Goal: Task Accomplishment & Management: Complete application form

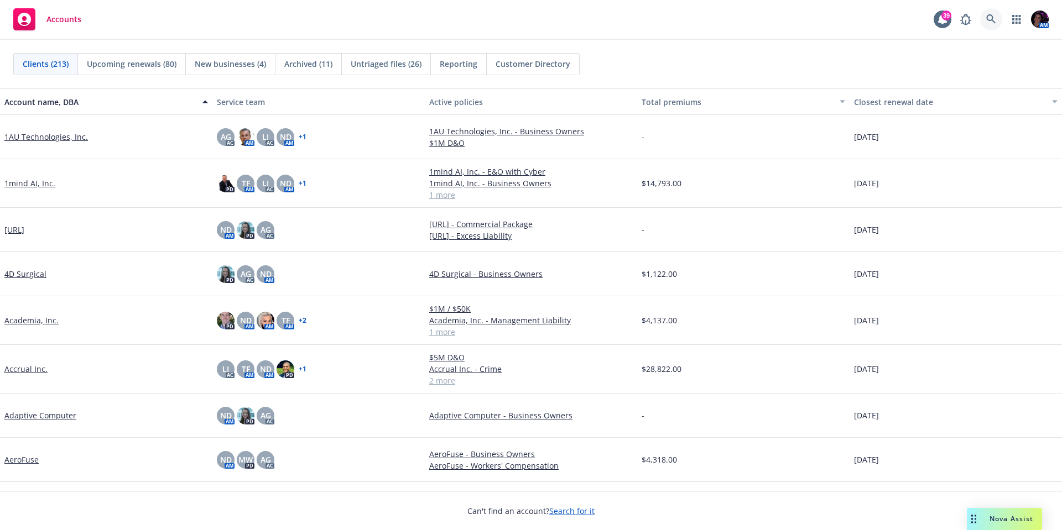
click at [986, 19] on icon at bounding box center [991, 19] width 10 height 10
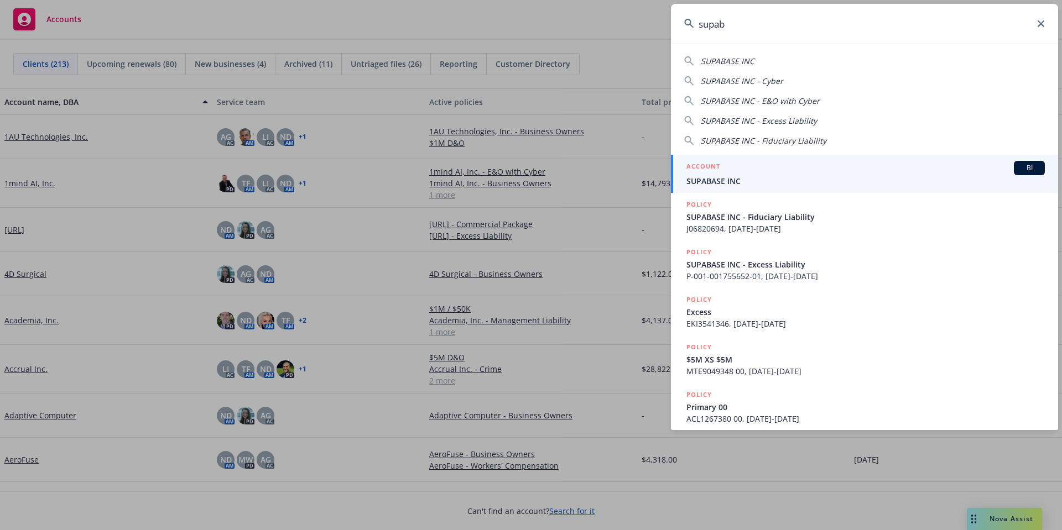
type input "supab"
click at [808, 173] on div "ACCOUNT BI" at bounding box center [865, 168] width 358 height 14
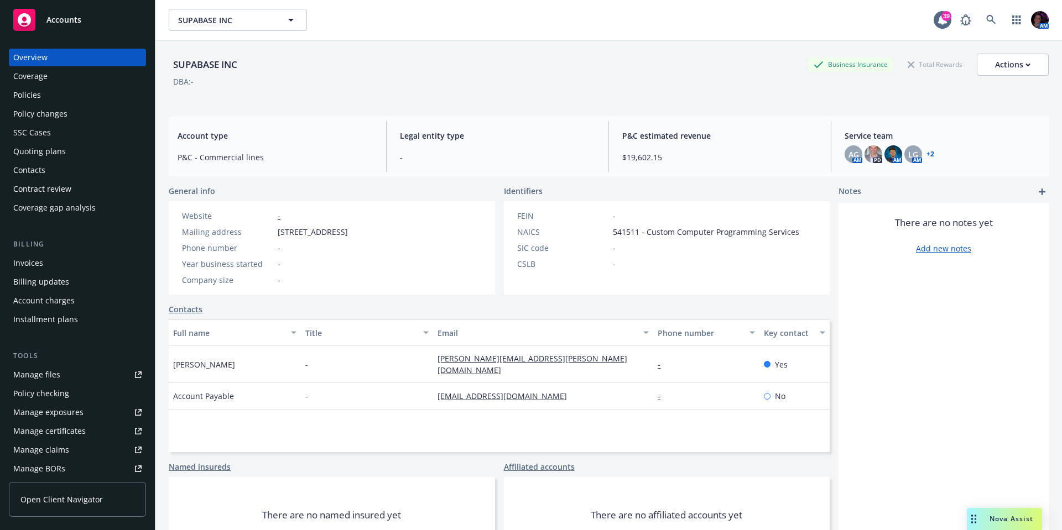
click at [37, 97] on div "Policies" at bounding box center [27, 95] width 28 height 18
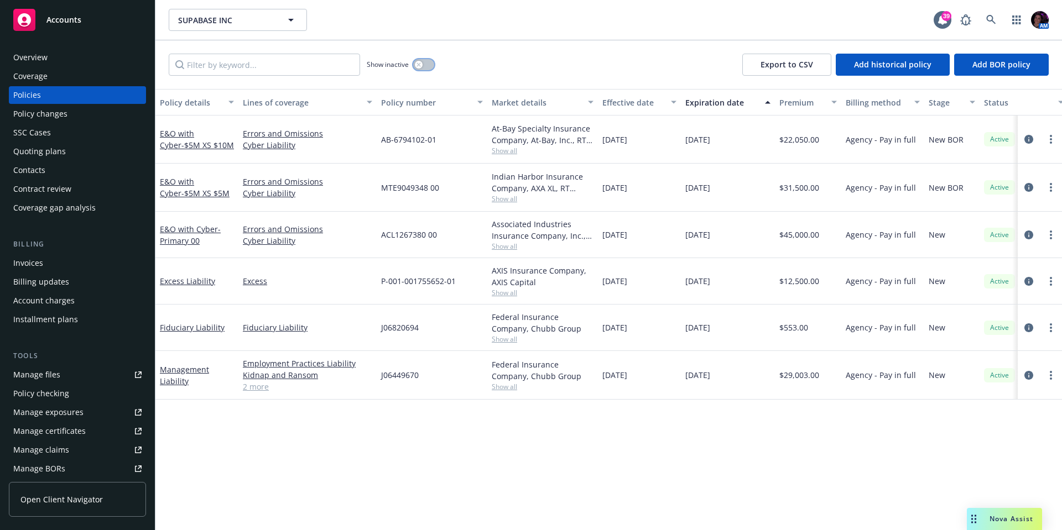
click at [422, 66] on div "button" at bounding box center [419, 65] width 8 height 8
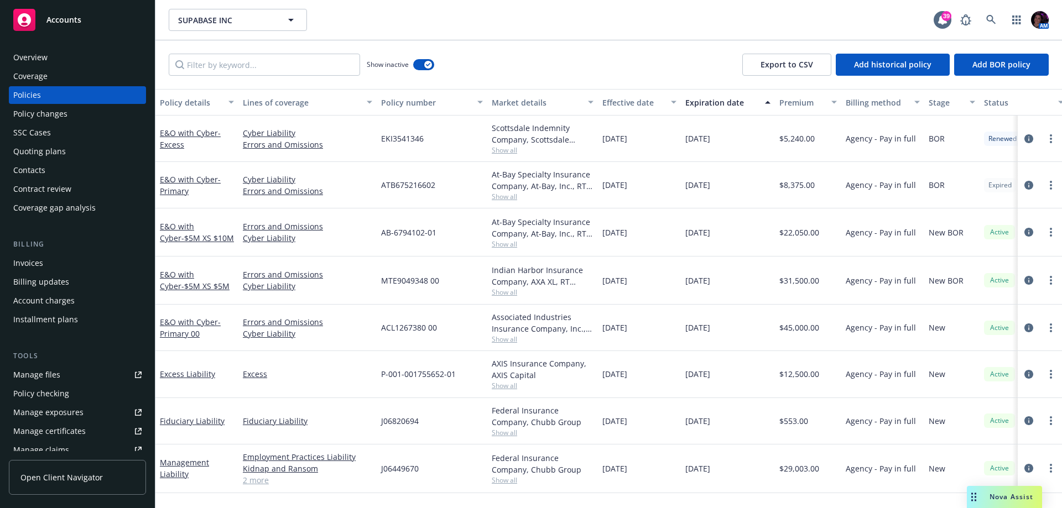
click at [65, 51] on div "Overview" at bounding box center [77, 58] width 128 height 18
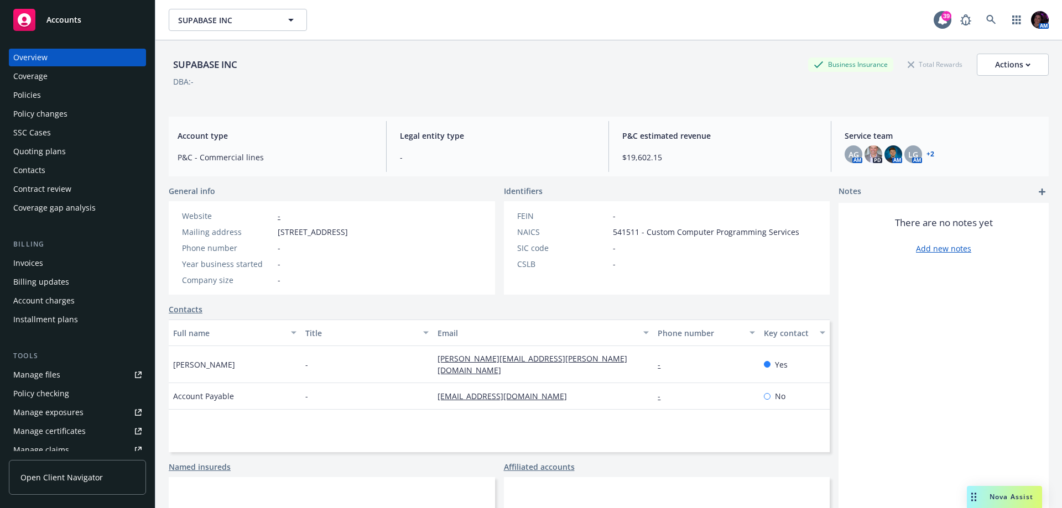
click at [197, 65] on div "SUPABASE INC" at bounding box center [205, 65] width 73 height 14
copy div "SUPABASE"
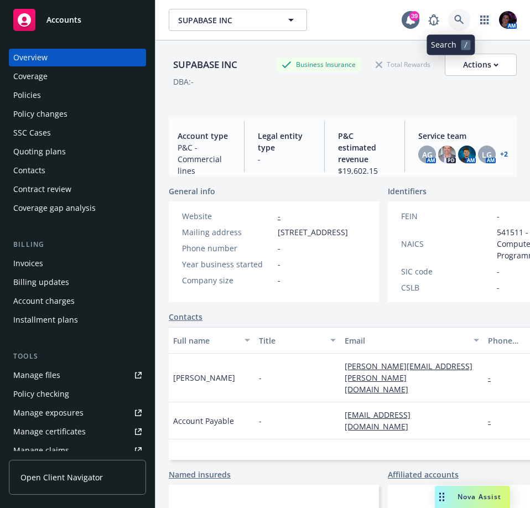
click at [448, 18] on link at bounding box center [459, 20] width 22 height 22
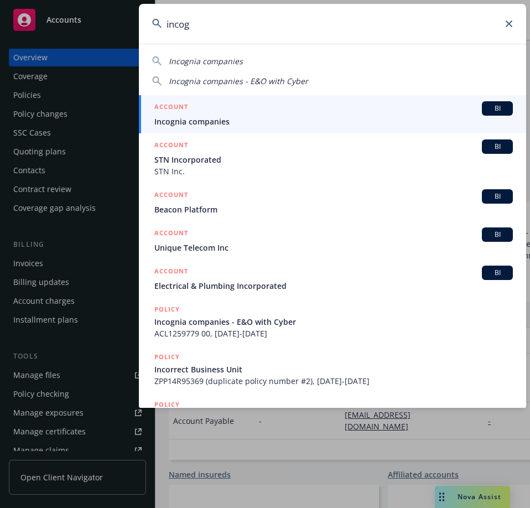
type input "incog"
click at [254, 114] on div "ACCOUNT BI" at bounding box center [333, 108] width 358 height 14
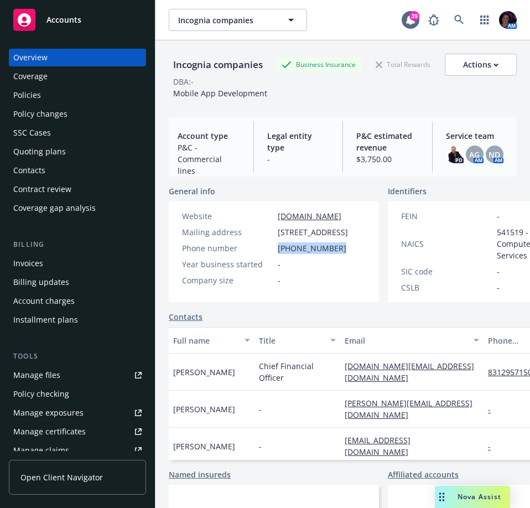
drag, startPoint x: 327, startPoint y: 271, endPoint x: 277, endPoint y: 277, distance: 50.7
click at [277, 277] on div "Website www.incognia.com Mailing address 2479 E Bayshore Rd, Ste 150, Palo Alto…" at bounding box center [264, 248] width 175 height 76
copy span "(650) 463-9280"
click at [190, 58] on div "Incognia companies" at bounding box center [218, 65] width 98 height 14
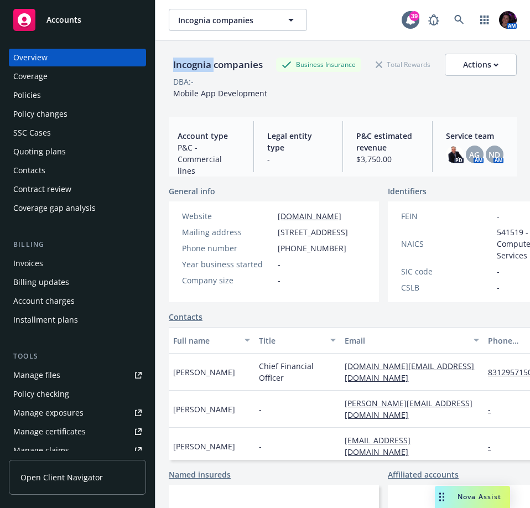
copy div "Incognia"
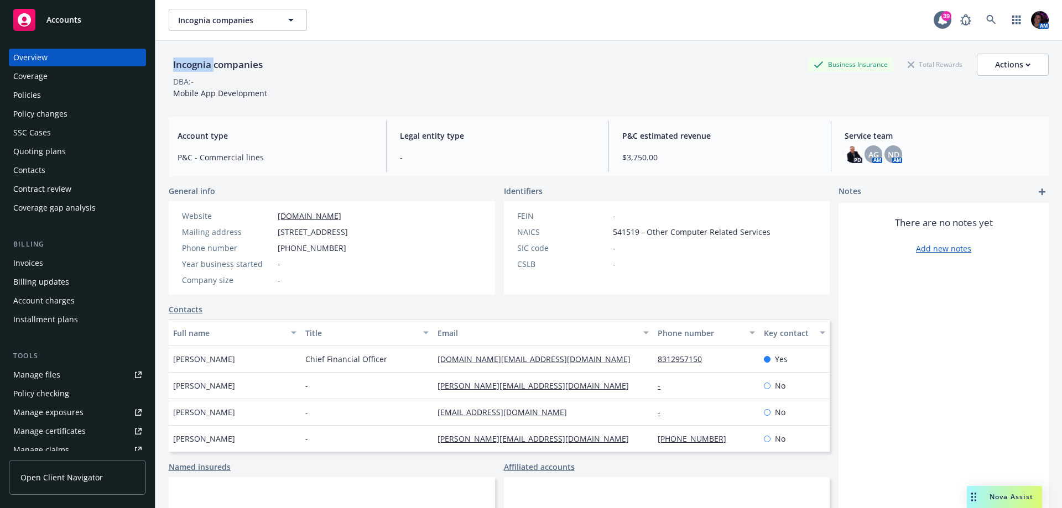
click at [62, 153] on div "Quoting plans" at bounding box center [39, 152] width 53 height 18
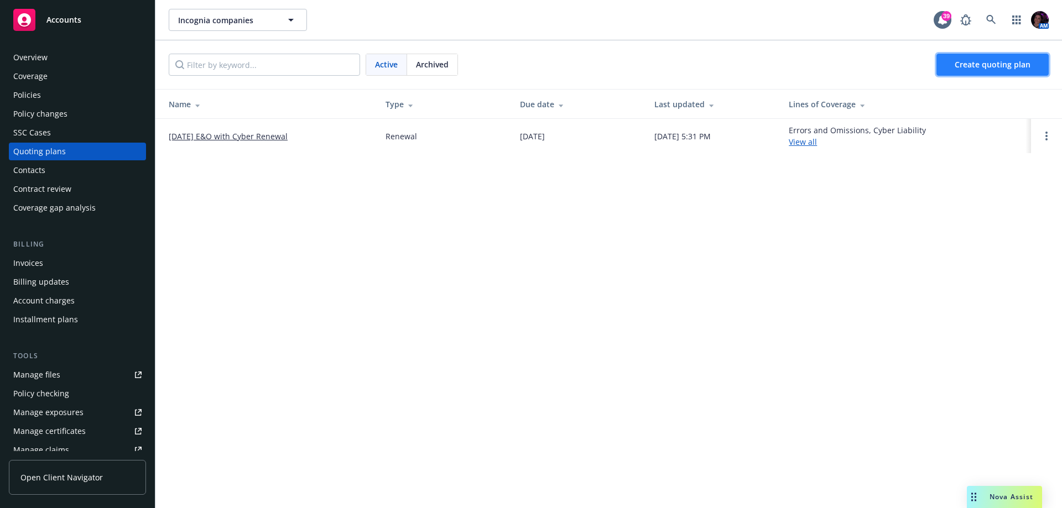
click at [970, 63] on span "Create quoting plan" at bounding box center [992, 64] width 76 height 11
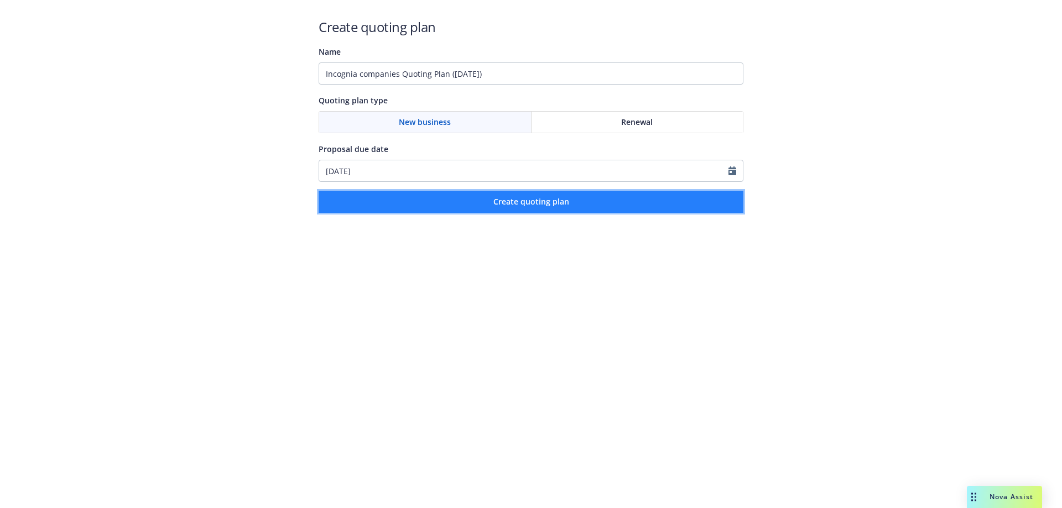
click at [531, 206] on span "Create quoting plan" at bounding box center [531, 201] width 76 height 11
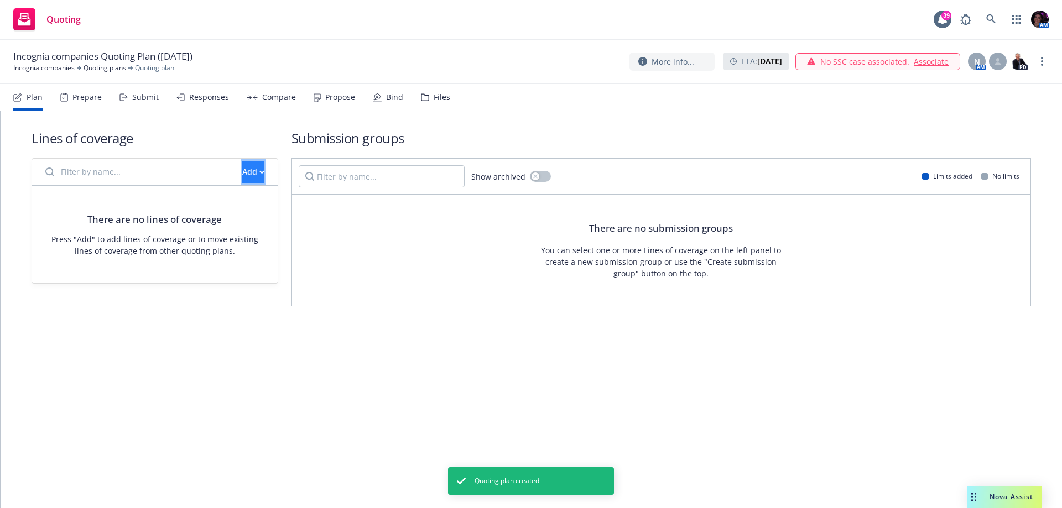
click at [242, 171] on button "Add" at bounding box center [253, 172] width 22 height 22
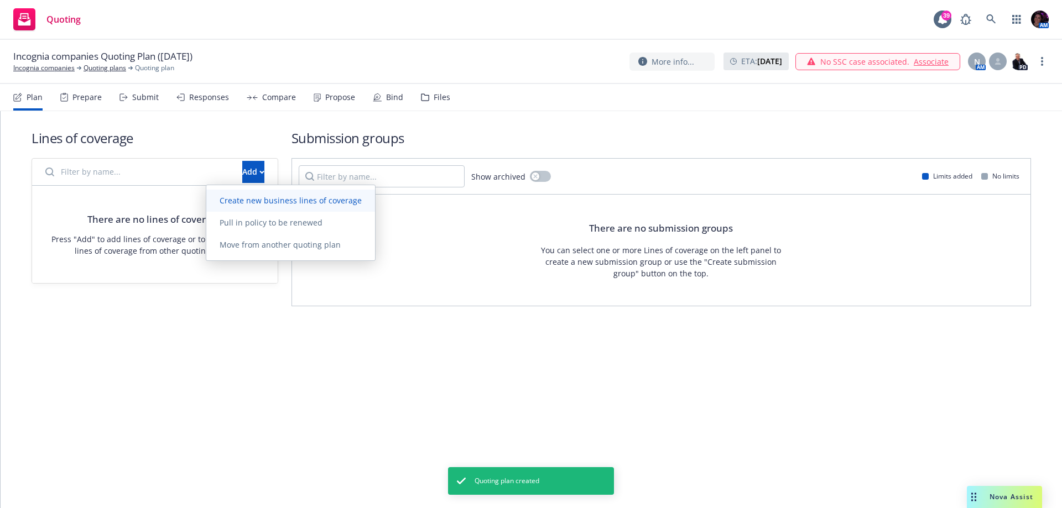
click at [225, 197] on span "Create new business lines of coverage" at bounding box center [290, 200] width 169 height 11
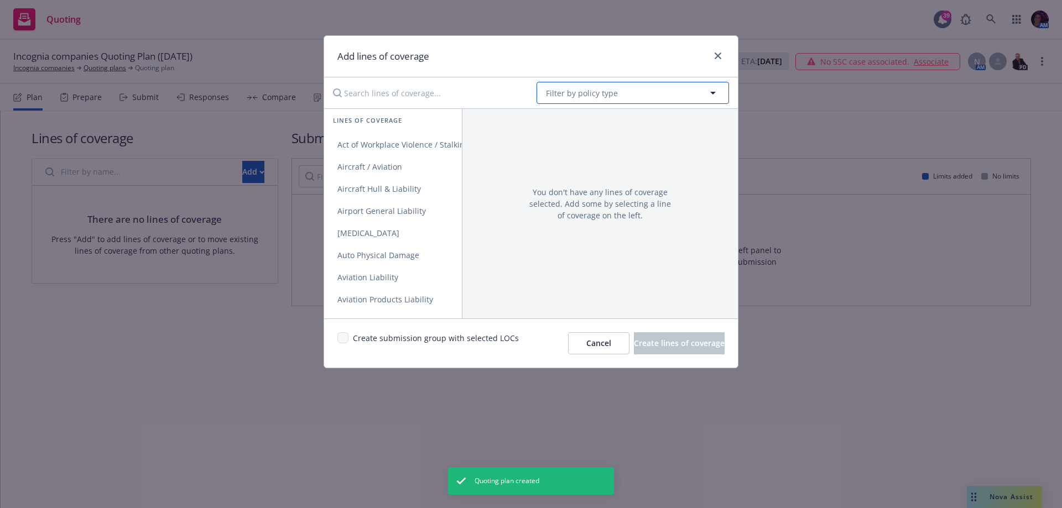
click at [581, 95] on span "Filter by policy type" at bounding box center [582, 93] width 72 height 12
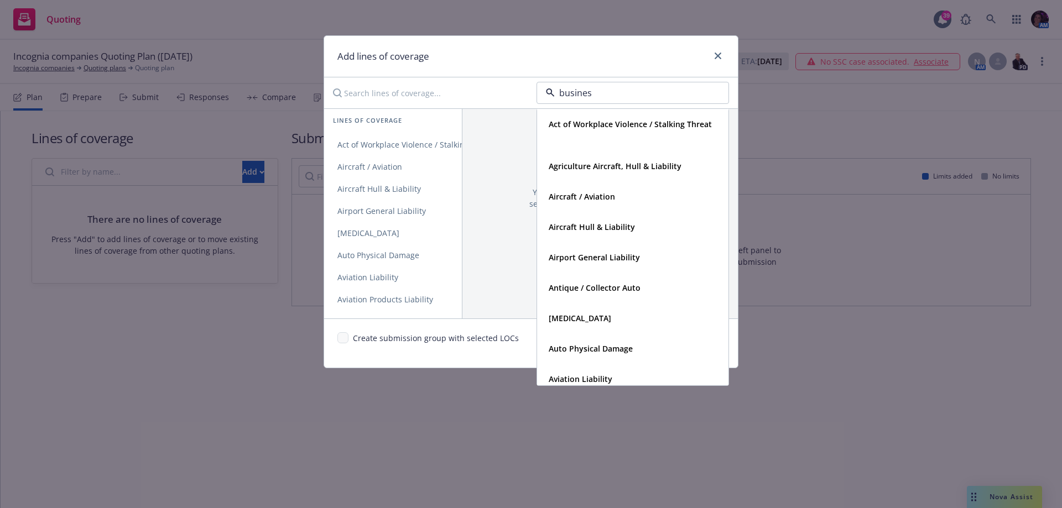
type input "business"
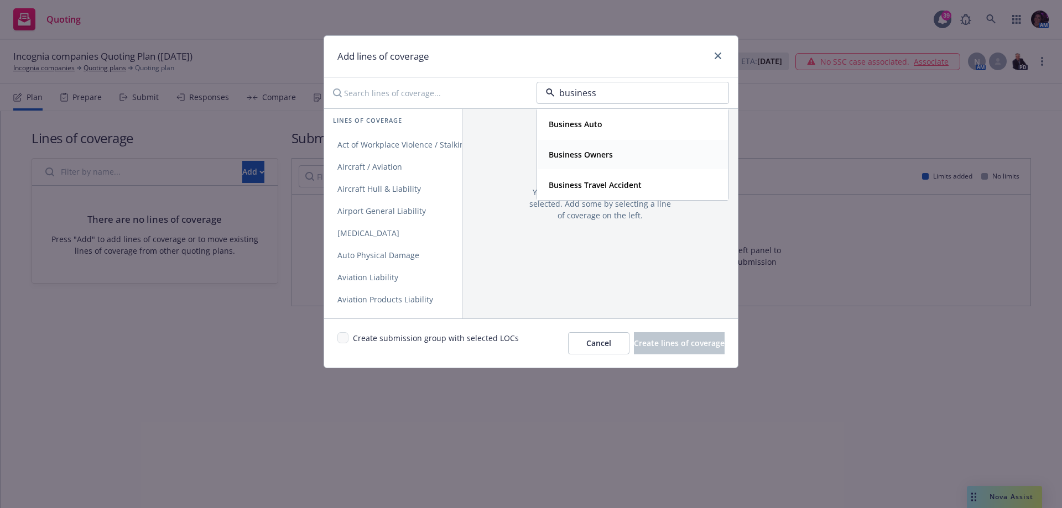
click at [592, 153] on strong "Business Owners" at bounding box center [581, 154] width 64 height 11
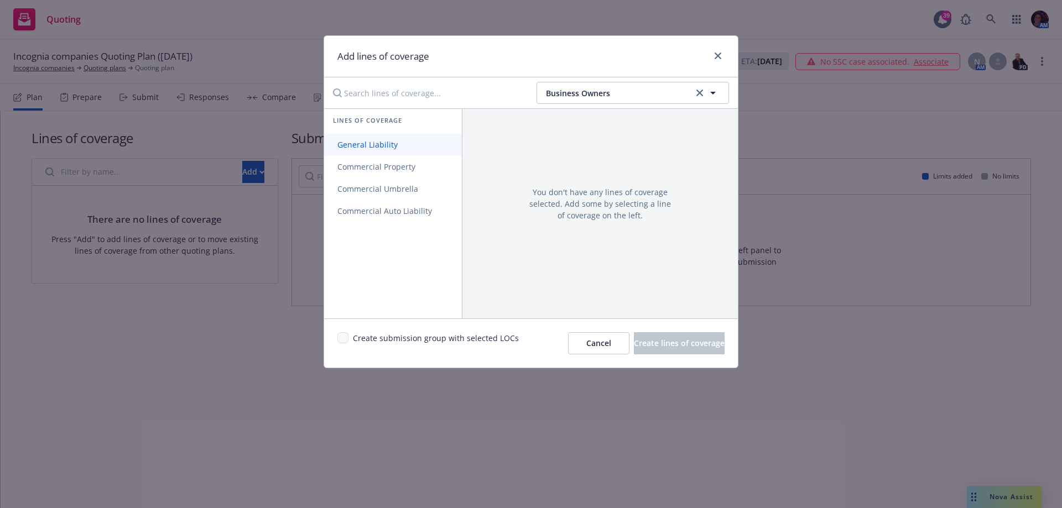
click at [363, 142] on span "General Liability" at bounding box center [367, 144] width 87 height 11
click at [364, 143] on span "General Liability" at bounding box center [367, 144] width 87 height 11
click at [366, 166] on span "Commercial Property" at bounding box center [376, 166] width 105 height 11
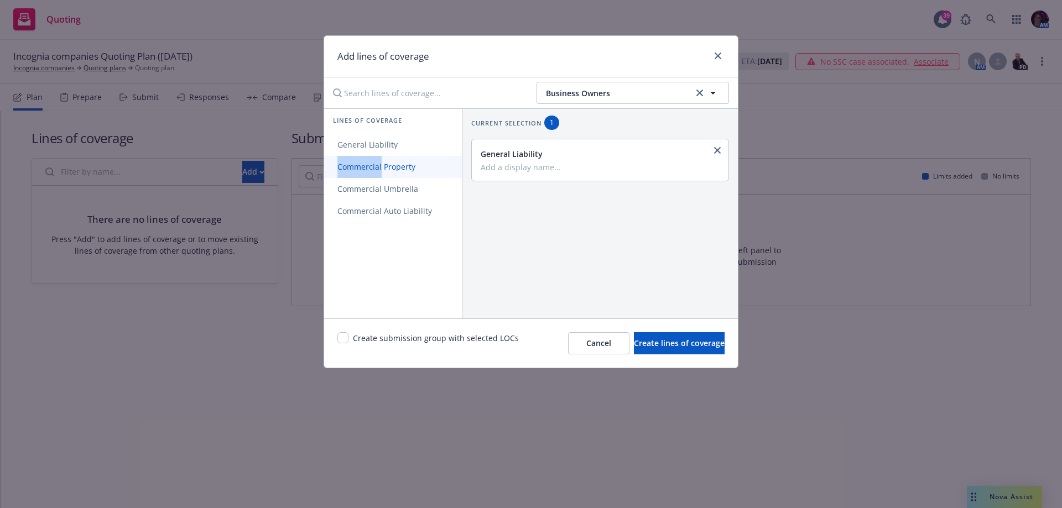
click at [367, 166] on span "Commercial Property" at bounding box center [376, 166] width 105 height 11
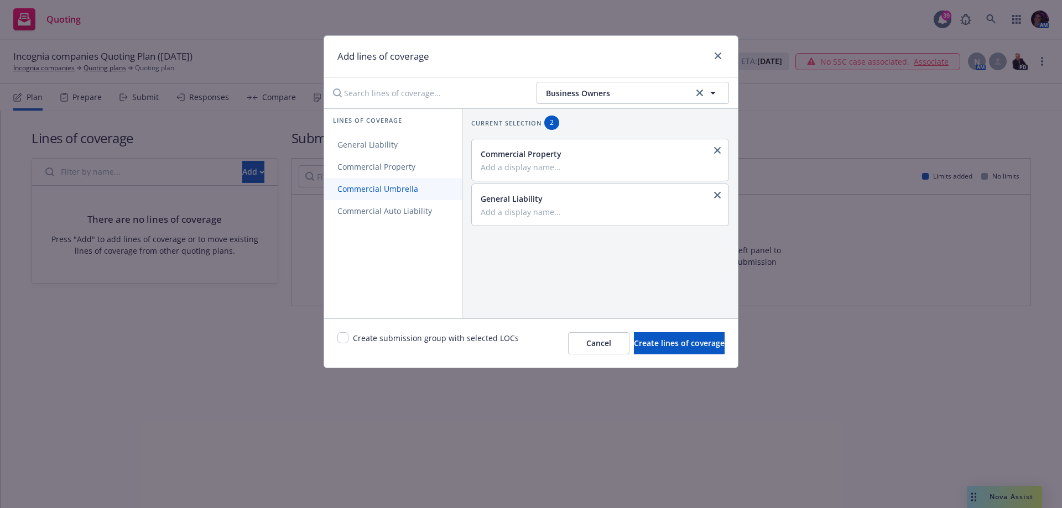
click at [375, 187] on span "Commercial Umbrella" at bounding box center [377, 189] width 107 height 11
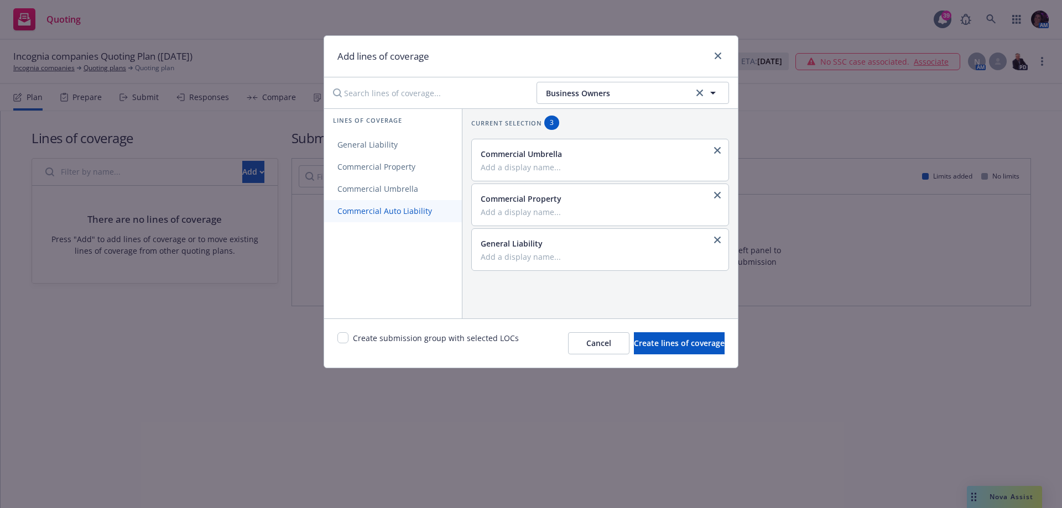
click at [379, 211] on span "Commercial Auto Liability" at bounding box center [384, 211] width 121 height 11
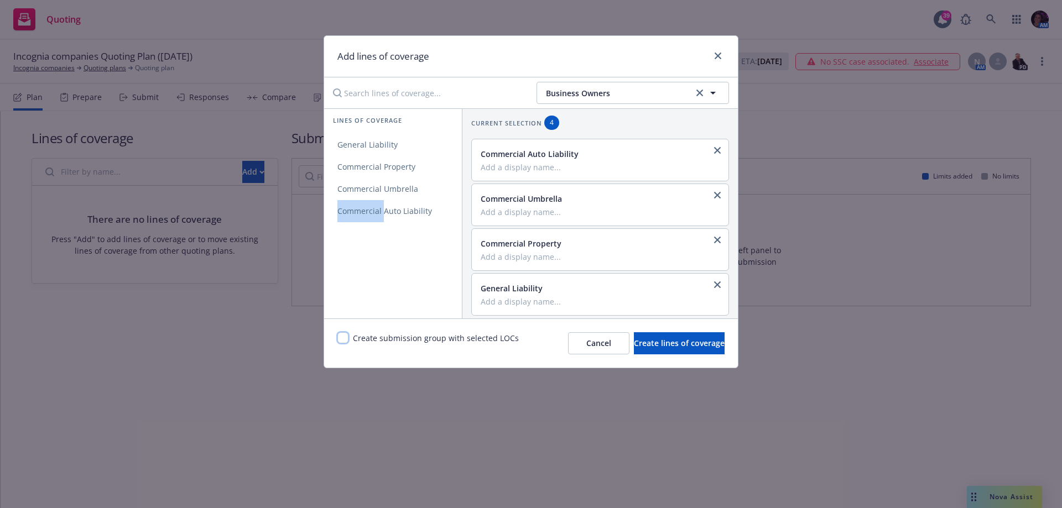
click at [339, 337] on input "checkbox" at bounding box center [342, 337] width 11 height 11
checkbox input "true"
click at [673, 349] on button "Create lines of coverage" at bounding box center [679, 343] width 91 height 22
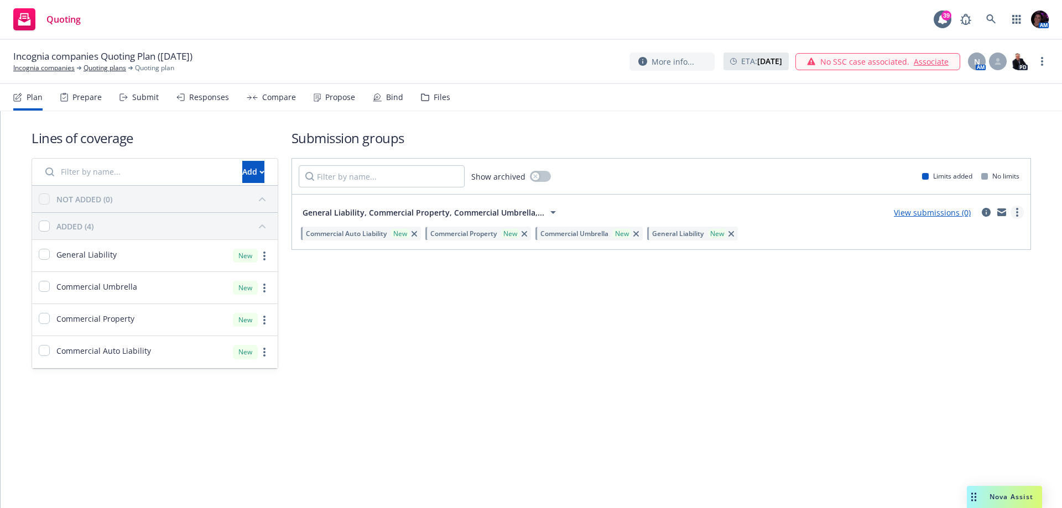
click at [1018, 211] on link "more" at bounding box center [1016, 212] width 13 height 13
click at [983, 304] on span "Add market to approach" at bounding box center [964, 305] width 117 height 11
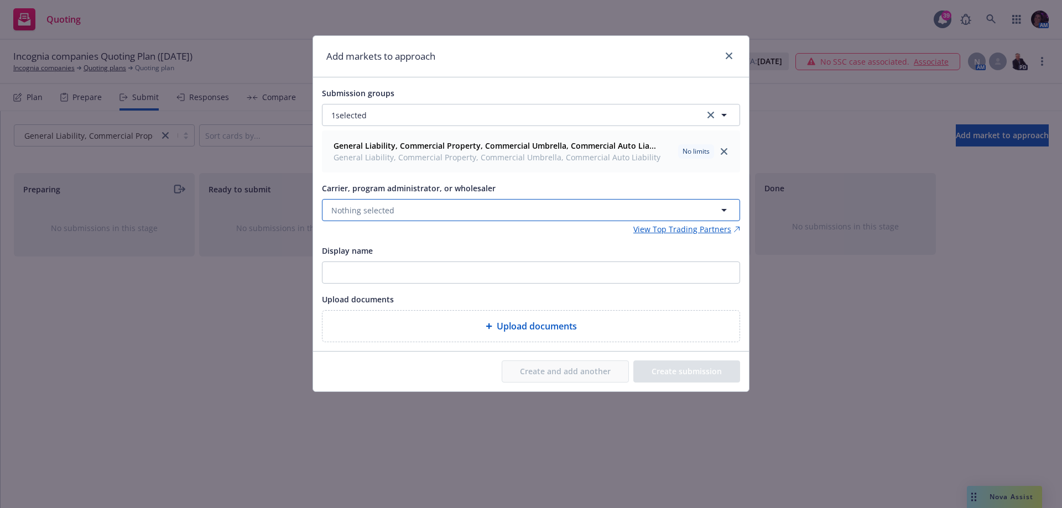
click at [444, 207] on button "Nothing selected" at bounding box center [531, 210] width 418 height 22
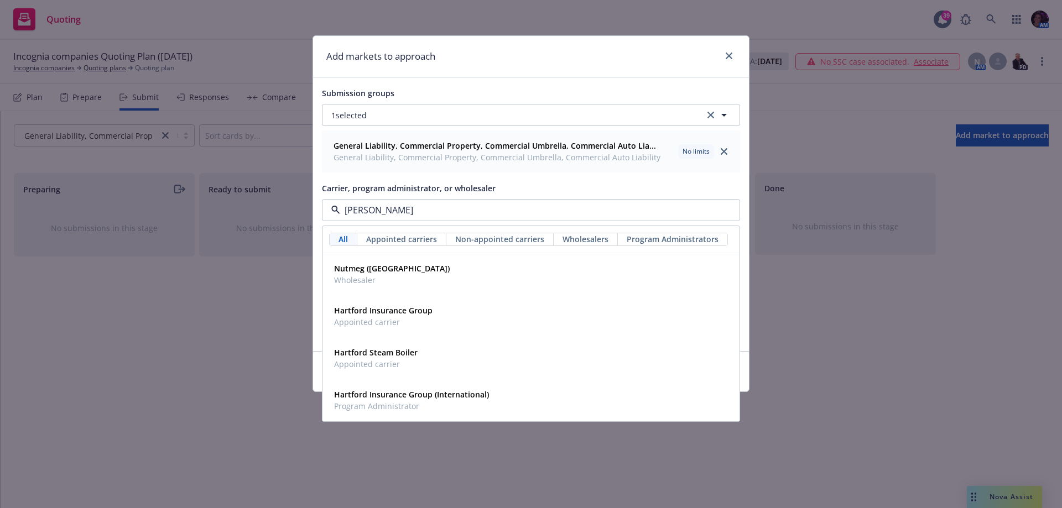
type input "hartf"
click at [434, 319] on div "Hartford Insurance Group Appointed carrier" at bounding box center [531, 316] width 403 height 28
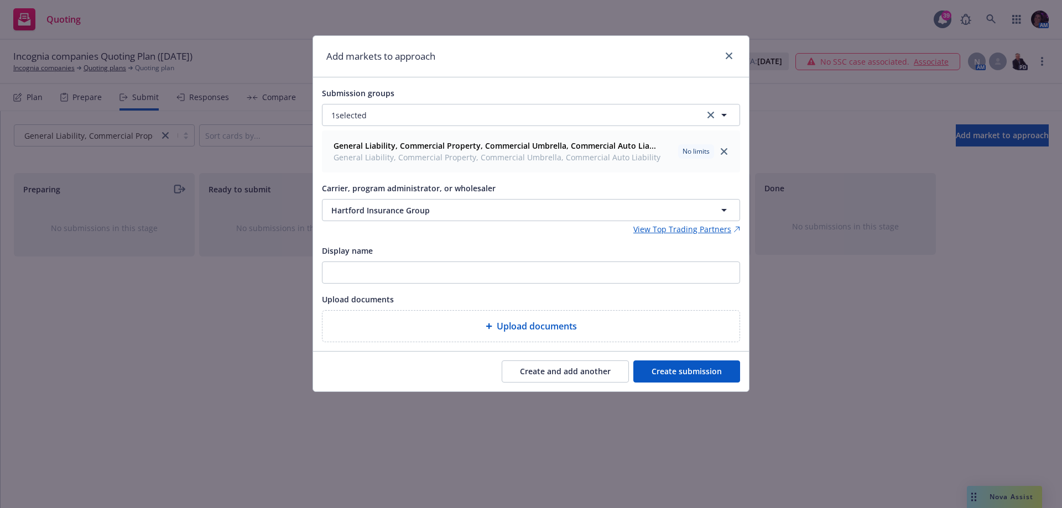
click at [686, 374] on button "Create submission" at bounding box center [686, 372] width 107 height 22
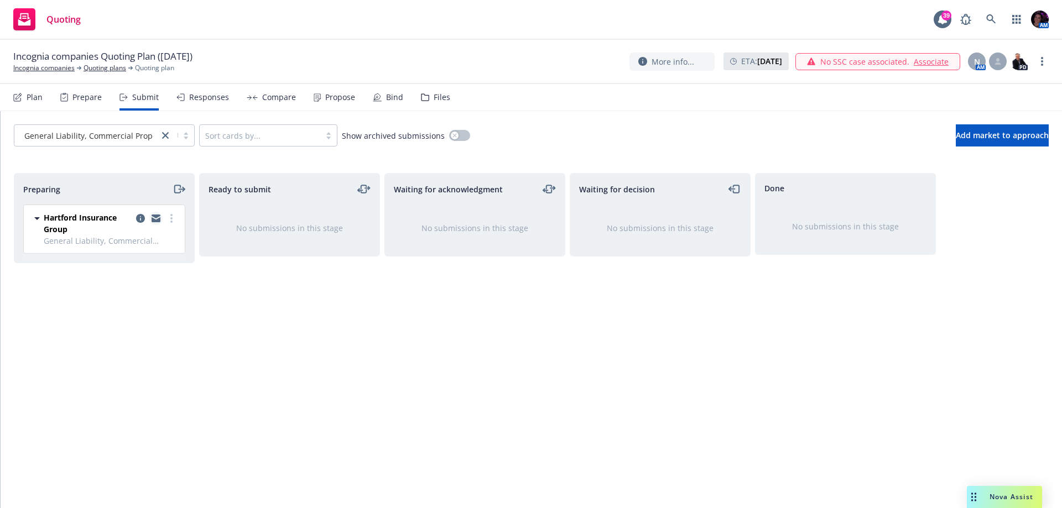
click at [156, 219] on icon "copy logging email" at bounding box center [156, 219] width 9 height 8
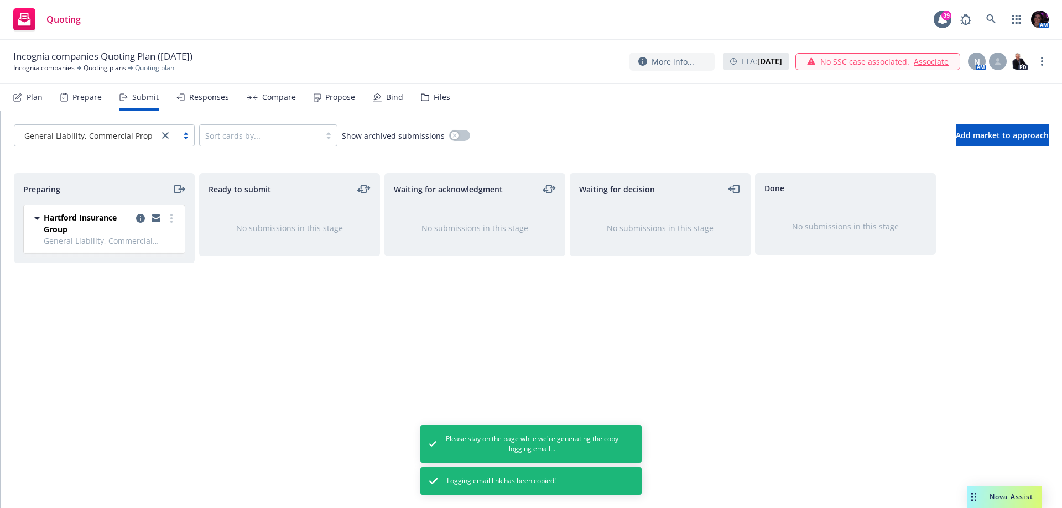
click at [88, 86] on div "Prepare" at bounding box center [80, 97] width 41 height 27
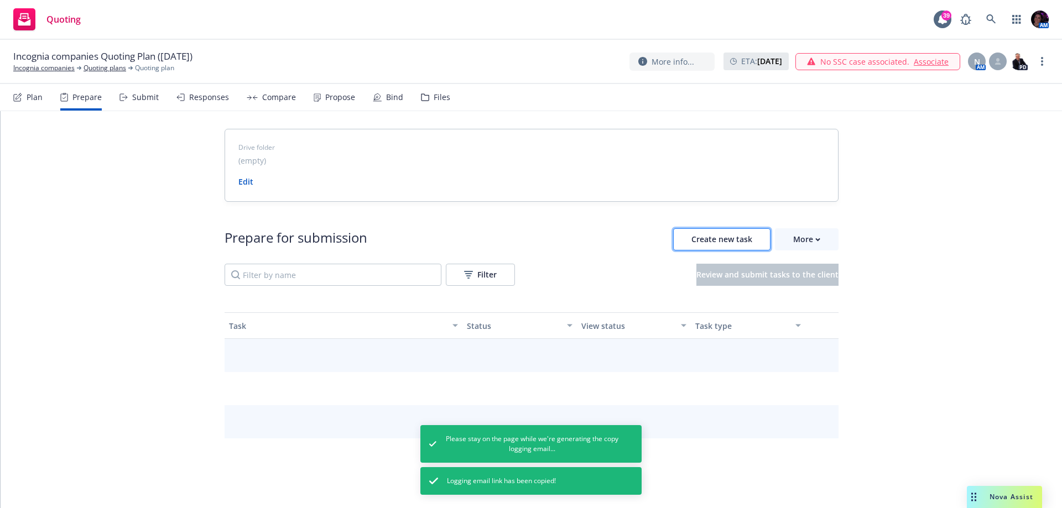
click at [748, 237] on button "Create new task" at bounding box center [721, 239] width 97 height 22
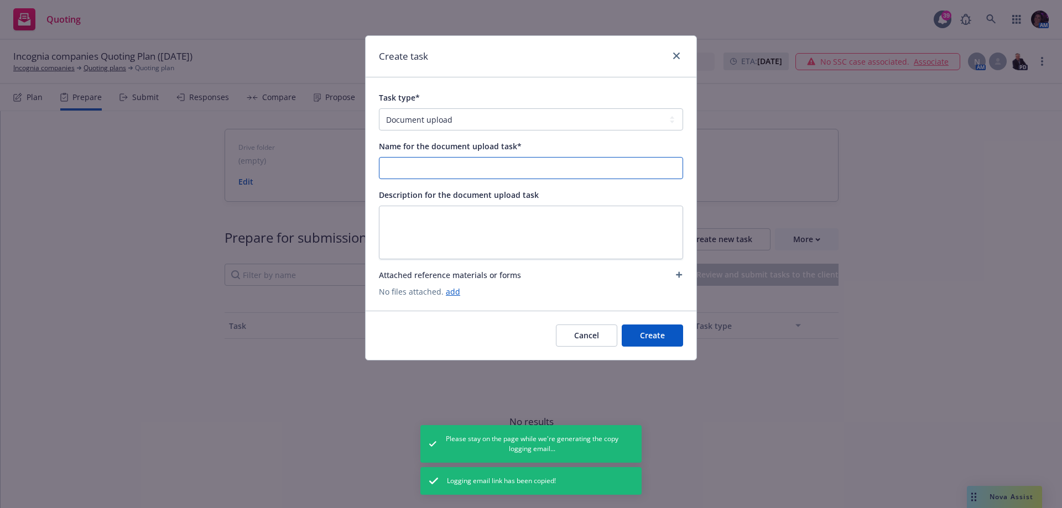
click at [422, 161] on input "Name for the document upload task*" at bounding box center [530, 168] width 303 height 21
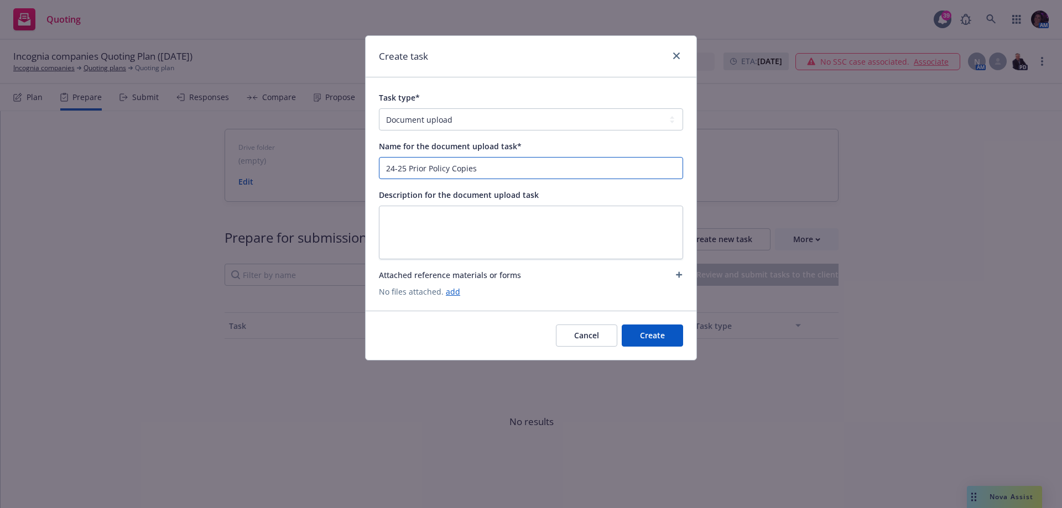
type input "24-25 Prior Policy Copies"
click at [484, 224] on textarea at bounding box center [531, 233] width 304 height 54
type textarea "E"
type textarea "x"
type textarea "Ex"
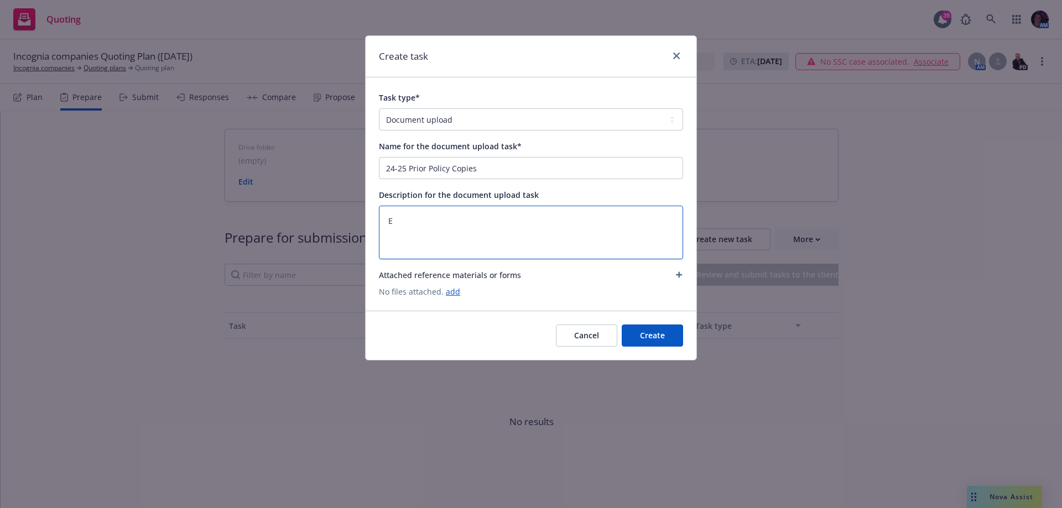
type textarea "x"
type textarea "Exp"
type textarea "x"
type textarea "Expi"
type textarea "x"
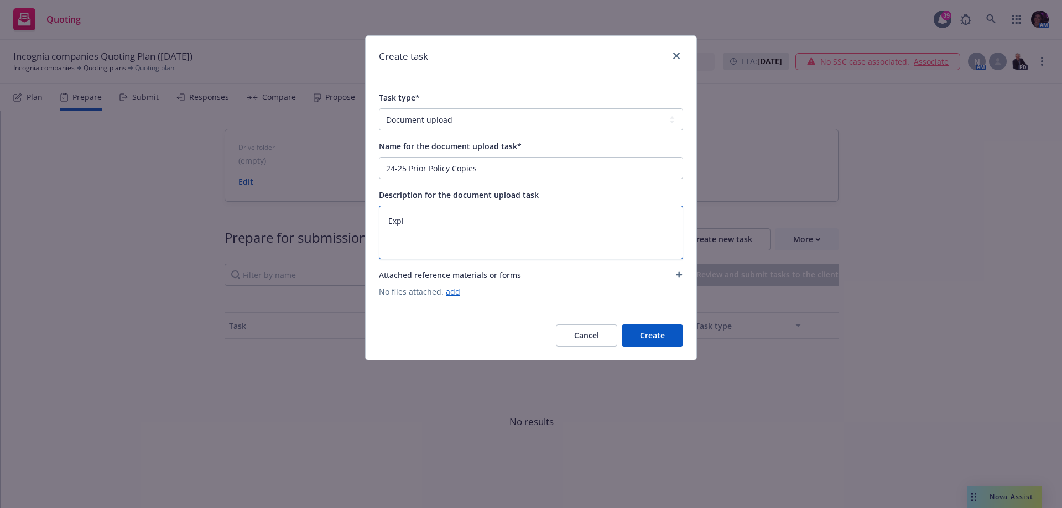
type textarea "Expir"
type textarea "x"
type textarea "Expire"
type textarea "x"
type textarea "Expired"
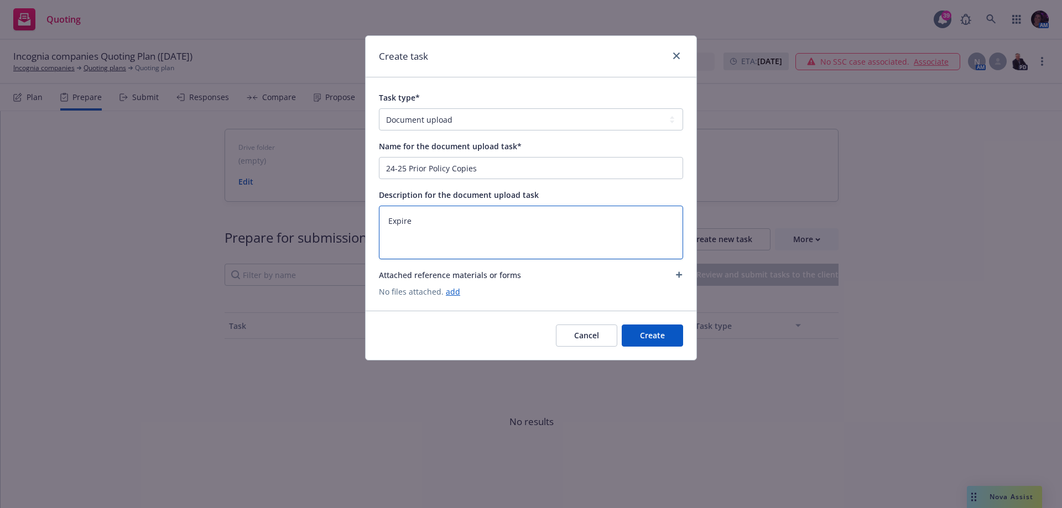
type textarea "x"
type textarea "Expired"
type textarea "x"
paste textarea "BoP and UM with another firm"
type textarea "Expired BoP and UM with another firm"
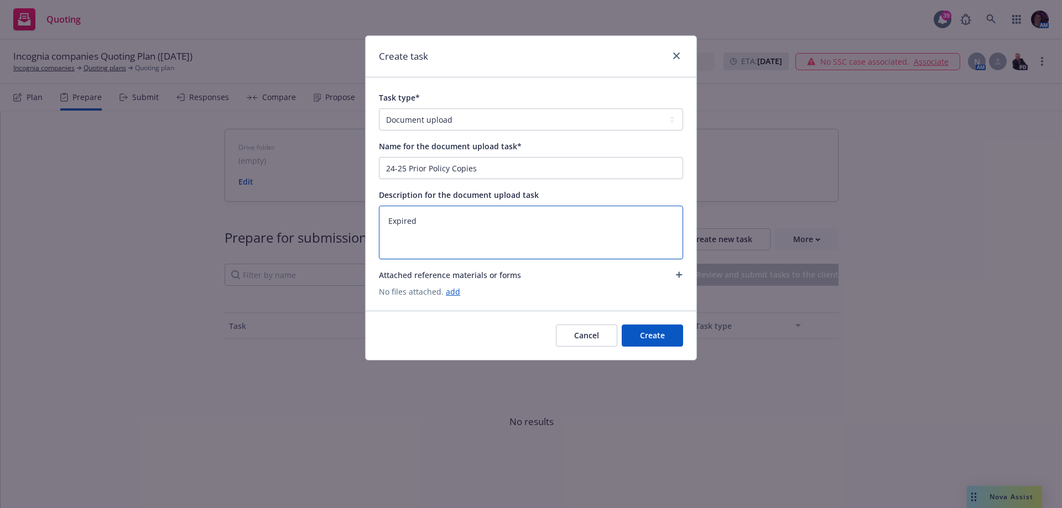
type textarea "x"
drag, startPoint x: 461, startPoint y: 220, endPoint x: 461, endPoint y: 254, distance: 34.8
click at [461, 222] on textarea "Expired BoP and UM with another firm" at bounding box center [531, 233] width 304 height 54
type textarea "Expired BoP and UMB with another firm"
type textarea "x"
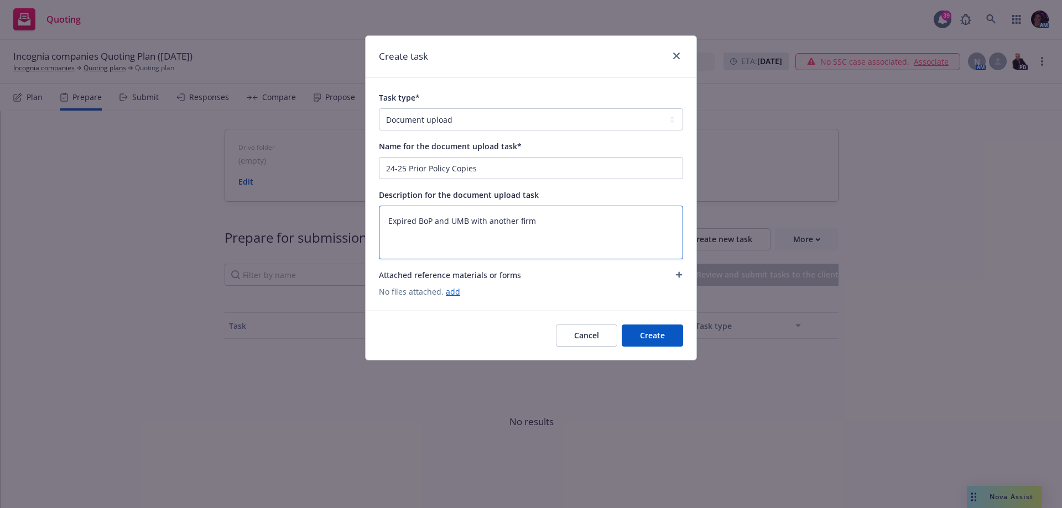
click at [428, 222] on textarea "Expired BoP and UMB with another firm" at bounding box center [531, 233] width 304 height 54
type textarea "Expired BP and UMB with another firm"
type textarea "x"
type textarea "Expired BOP and UMB with another firm"
type textarea "x"
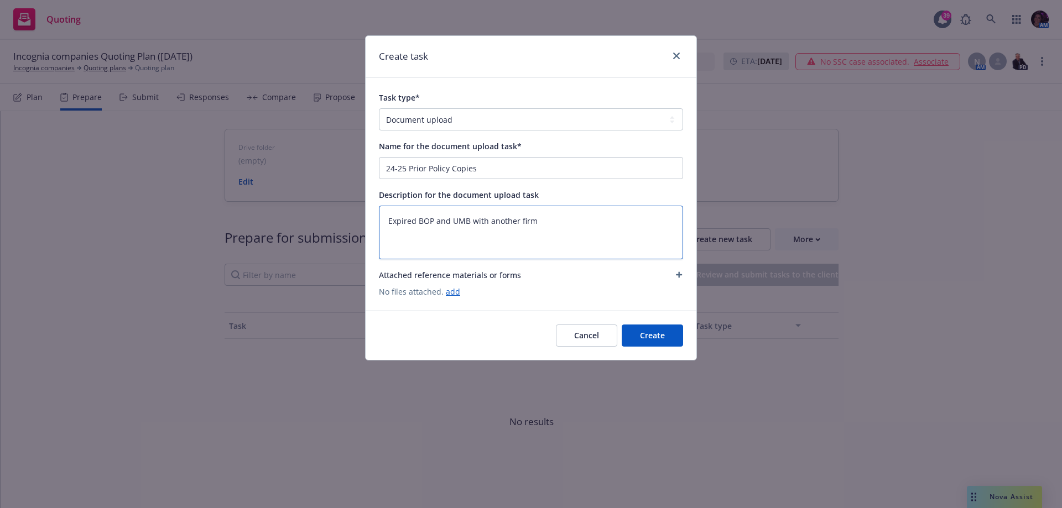
click at [542, 224] on textarea "Expired BOP and UMB with another firm" at bounding box center [531, 233] width 304 height 54
type textarea "Expired BOP and UMB with another firm"
click at [447, 291] on link "add" at bounding box center [453, 291] width 14 height 11
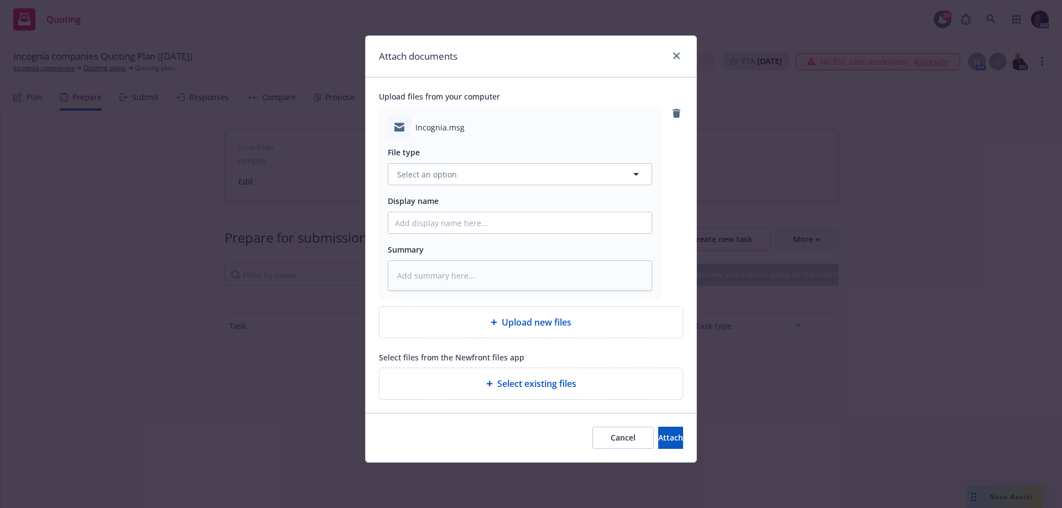
type textarea "x"
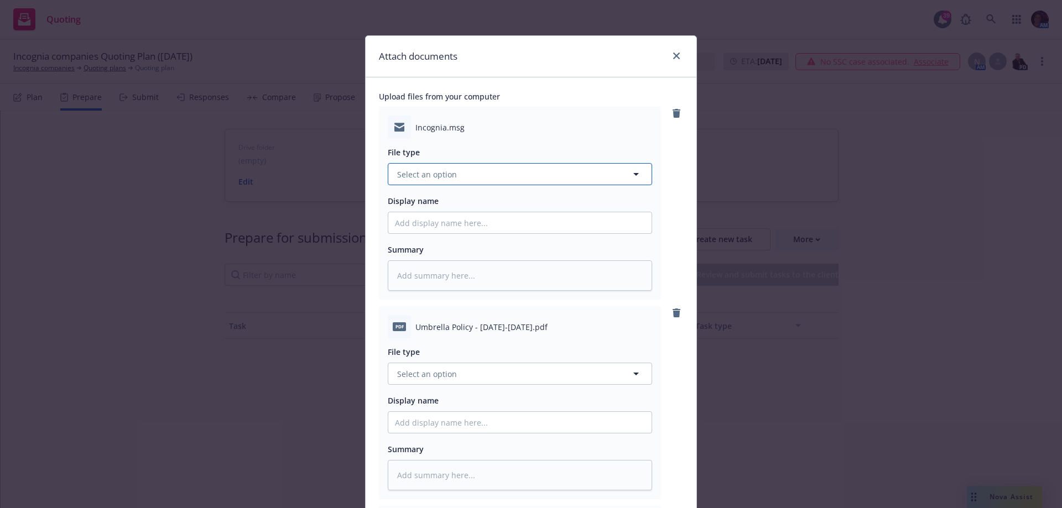
click at [495, 176] on button "Select an option" at bounding box center [520, 174] width 264 height 22
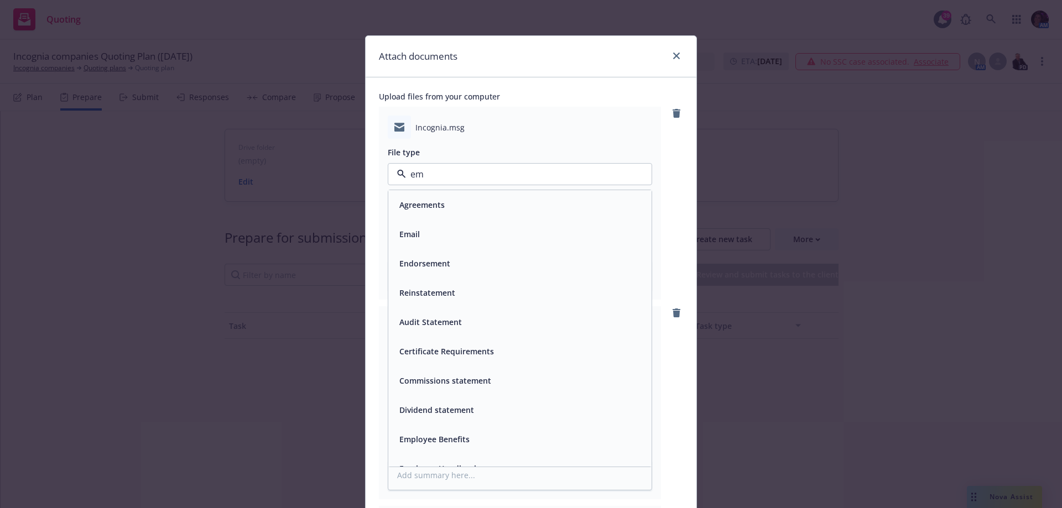
type input "ema"
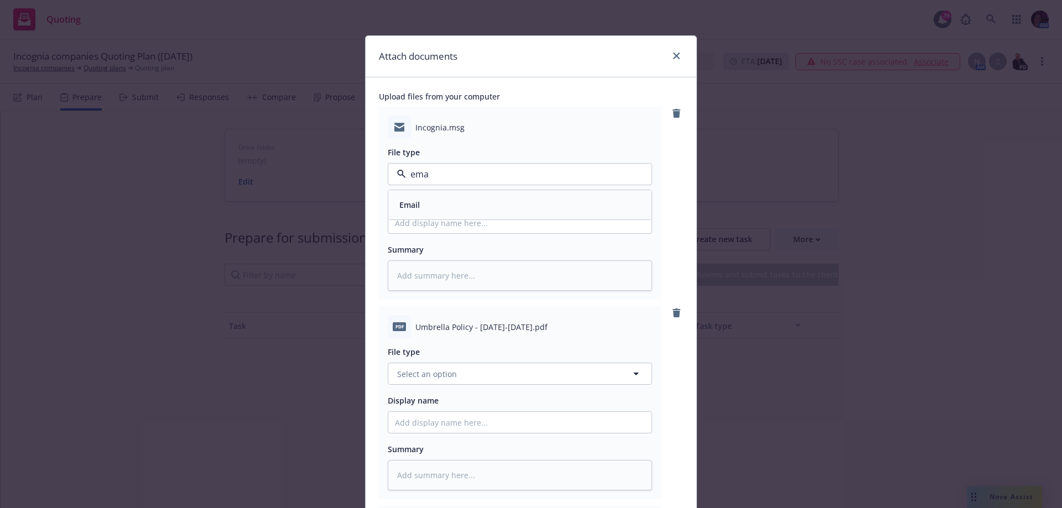
click at [452, 205] on div "Email" at bounding box center [520, 205] width 250 height 16
click at [455, 224] on input "Display name" at bounding box center [519, 222] width 263 height 21
type textarea "x"
type input "2"
type textarea "x"
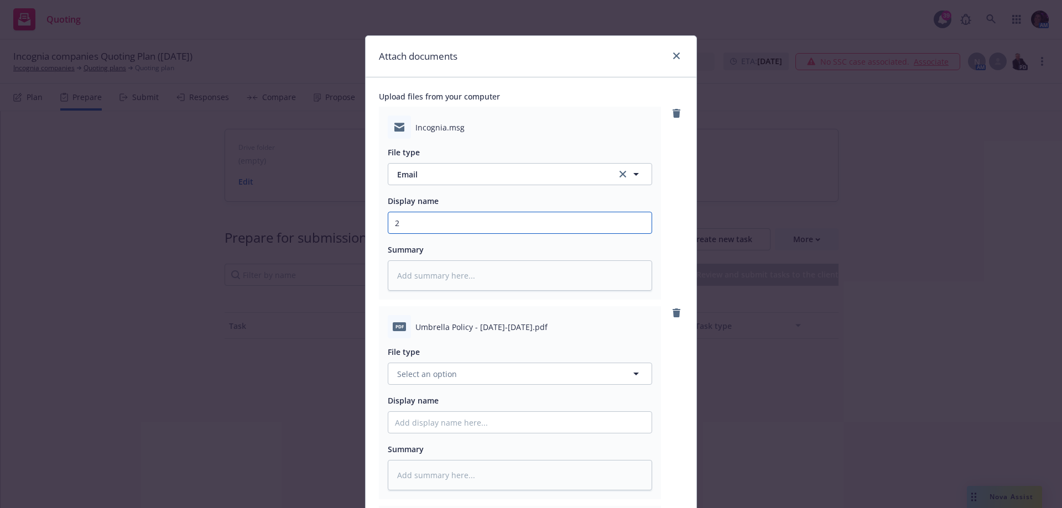
type input "25"
type textarea "x"
type input "2"
type textarea "x"
type input "24"
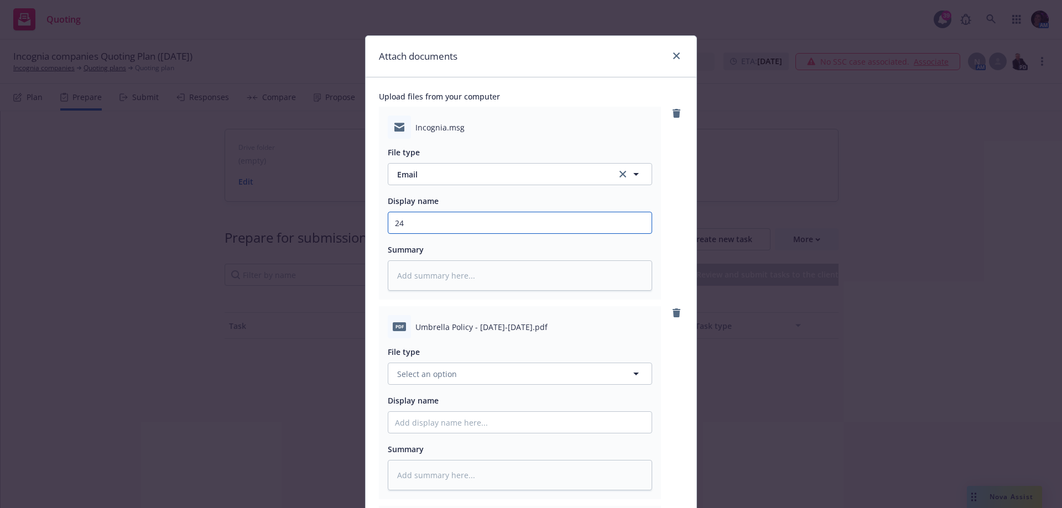
type textarea "x"
type input "24-"
type textarea "x"
type input "24-2"
type textarea "x"
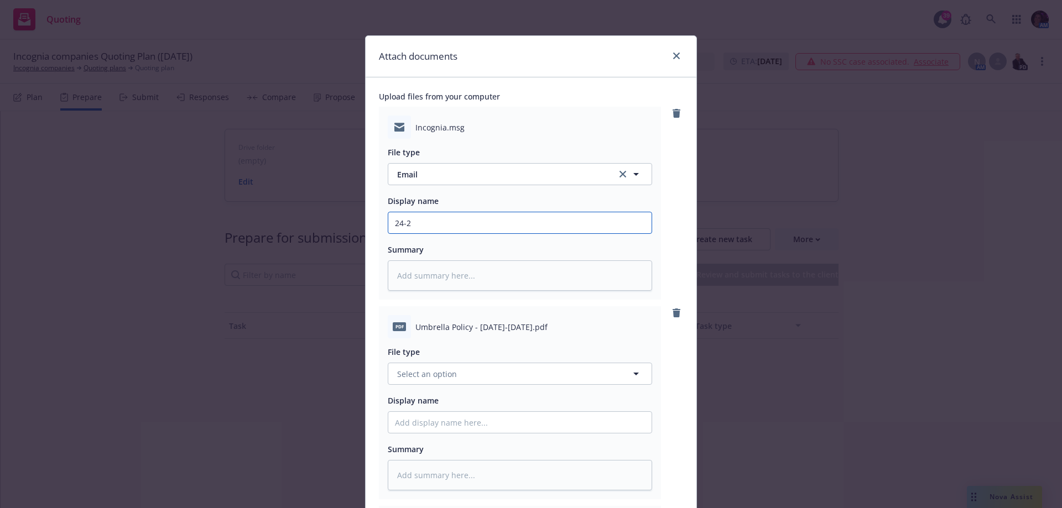
type input "24-25"
type textarea "x"
type input "24-25"
type textarea "x"
type input "24-25 C"
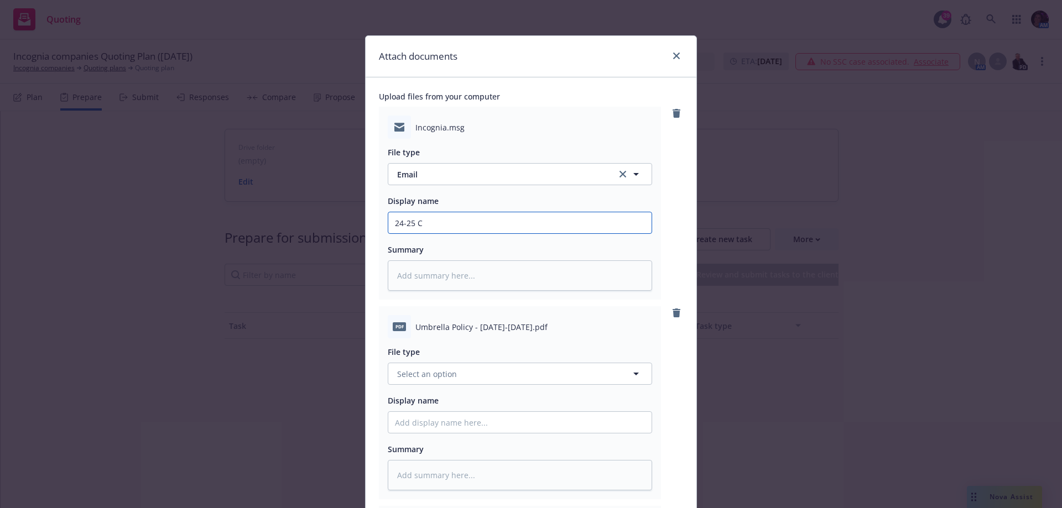
type textarea "x"
type input "24-25 Co"
type textarea "x"
type input "24-25 Cop"
type textarea "x"
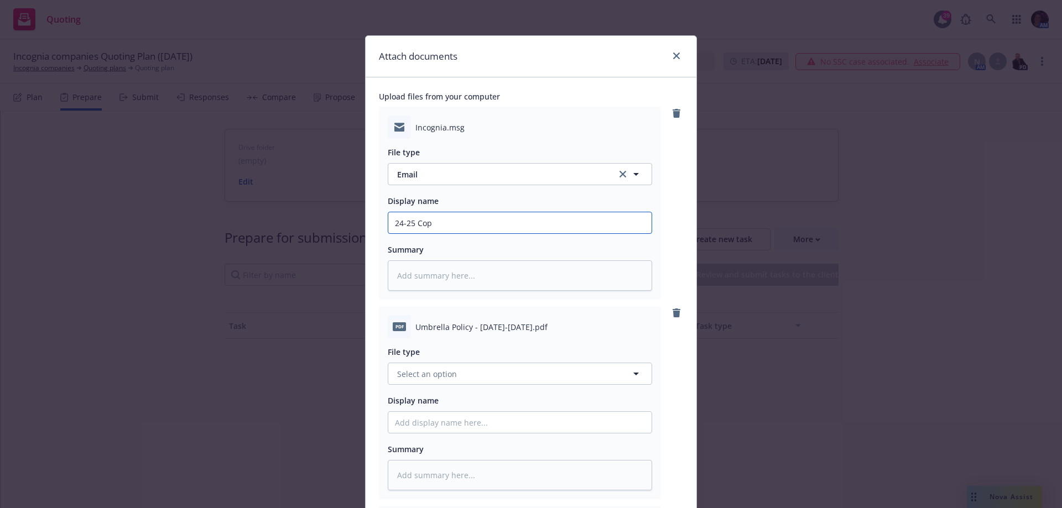
type input "24-25 Copi"
type textarea "x"
type input "24-25 Copie"
type textarea "x"
type input "24-25 Copies"
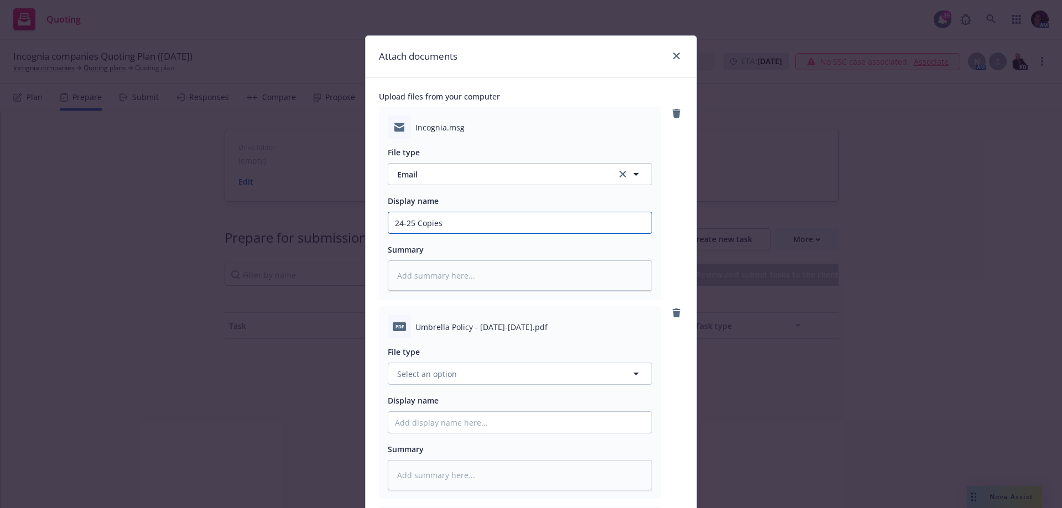
type textarea "x"
type input "24-25 Copies"
type textarea "x"
type input "24-25 Copies o"
type textarea "x"
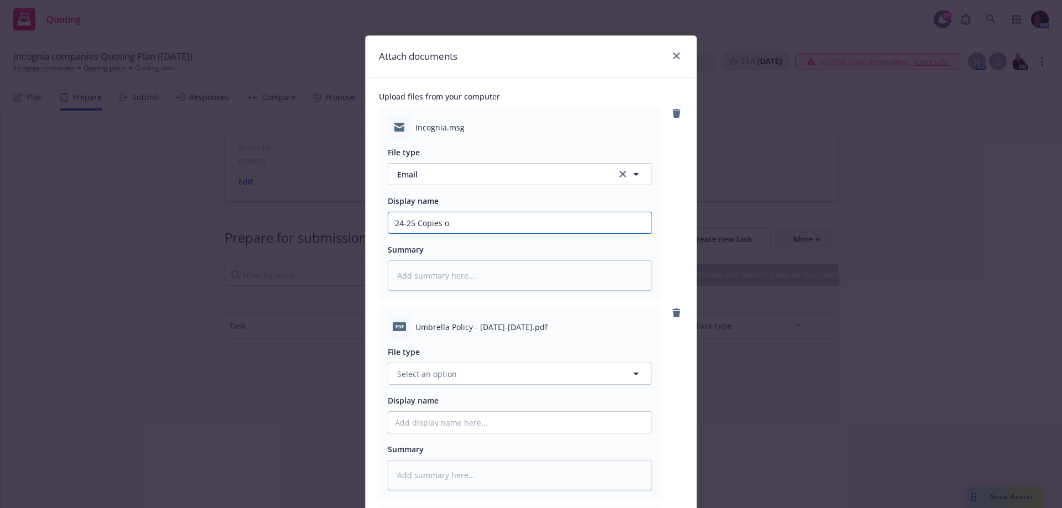
type input "24-25 Copies of"
type textarea "x"
type input "24-25 Copies of"
type textarea "x"
type input "24-25 Copies of e"
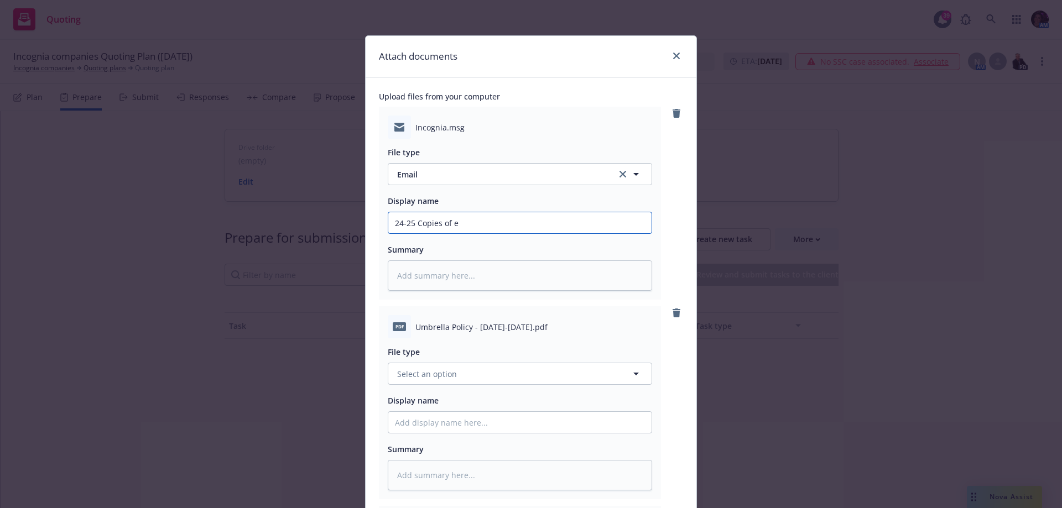
type textarea "x"
type input "24-25 Copies of ex"
type textarea "x"
type input "24-25 Copies of exp"
type textarea "x"
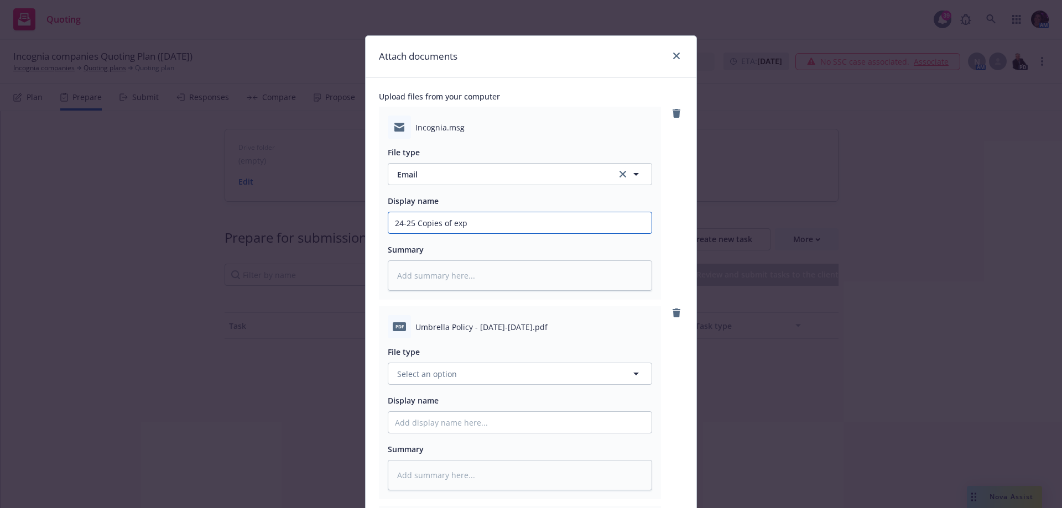
type input "24-25 Copies of expi"
type textarea "x"
type input "24-25 Copies of expir"
type textarea "x"
type input "24-25 Copies of expire"
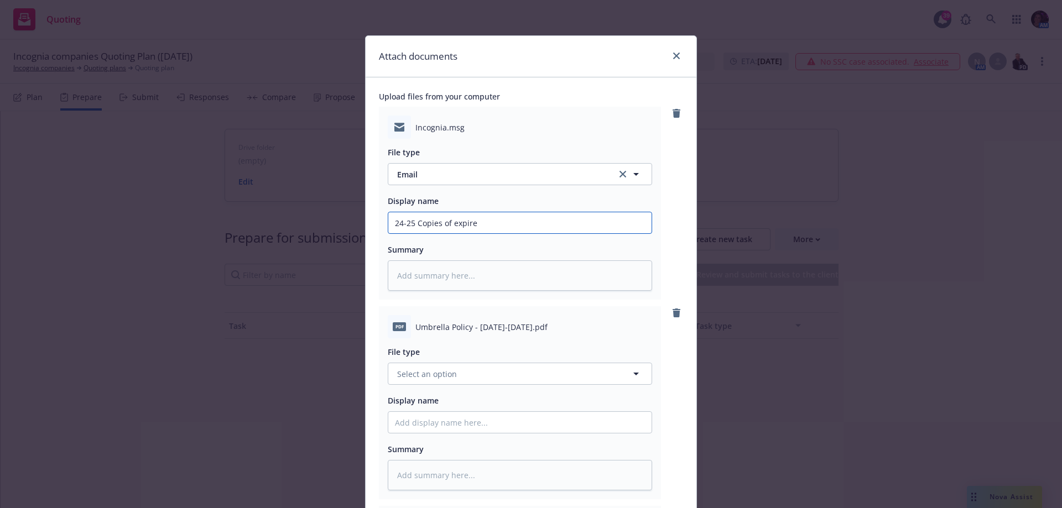
type textarea "x"
type input "24-25 Copies of expired"
type textarea "x"
type input "24-25 Copies of expired"
type textarea "x"
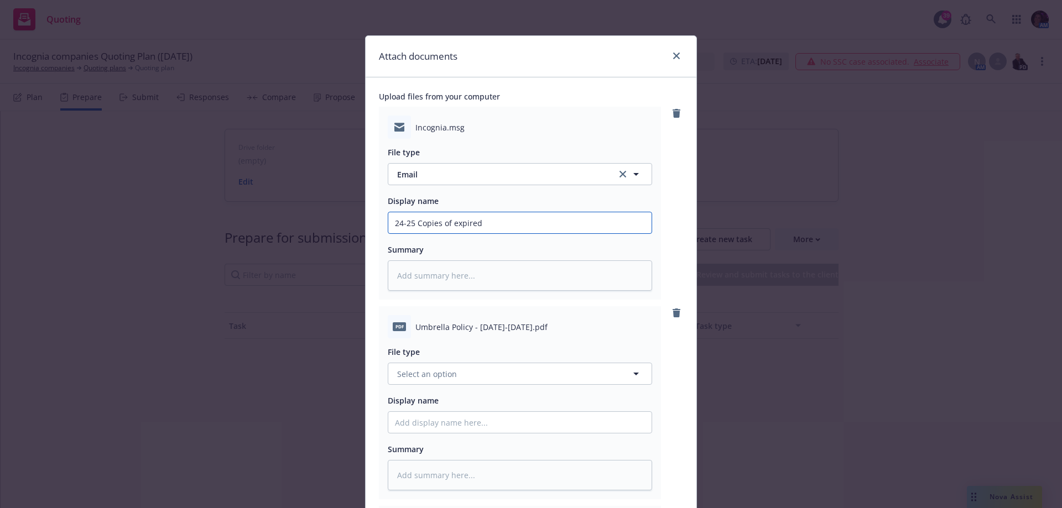
type input "24-25 Copies of expired B"
type textarea "x"
type input "24-25 Copies of expired BO"
type textarea "x"
type input "24-25 Copies of expired BOP"
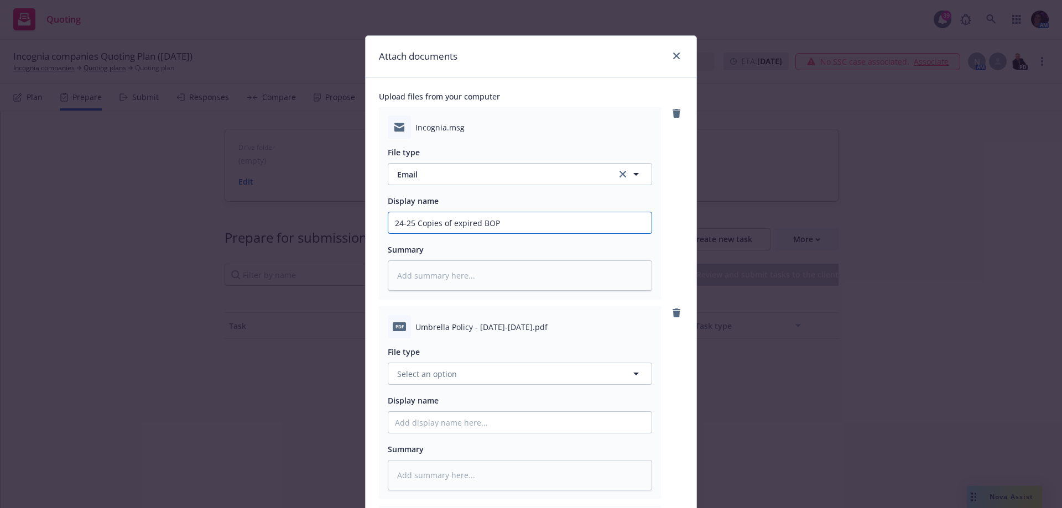
type textarea "x"
type input "24-25 Copies of expired BOP"
type textarea "x"
type input "24-25 Copies of expired BOP &"
type textarea "x"
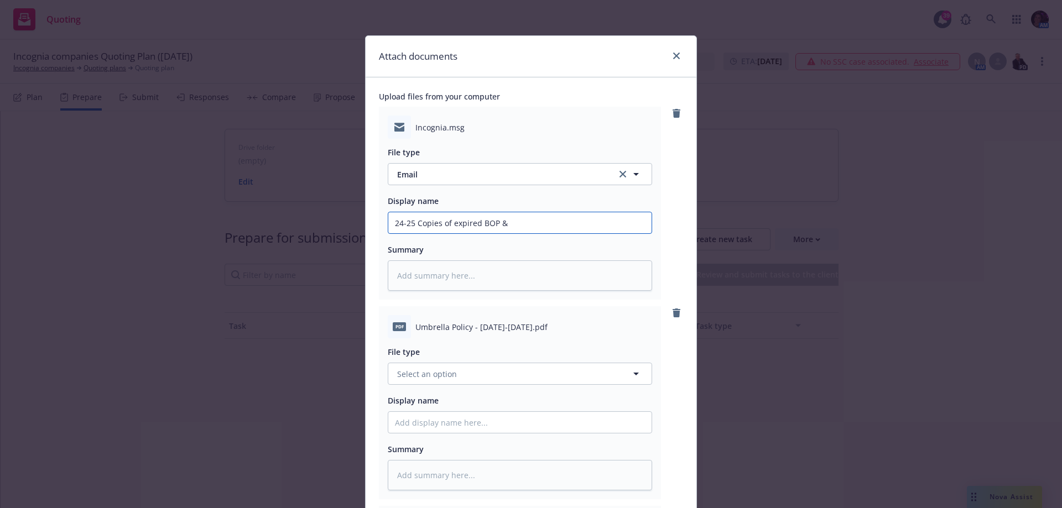
type input "24-25 Copies of expired BOP &"
type textarea "x"
type input "24-25 Copies of expired BOP & U"
type textarea "x"
type input "24-25 Copies of expired BOP & Um"
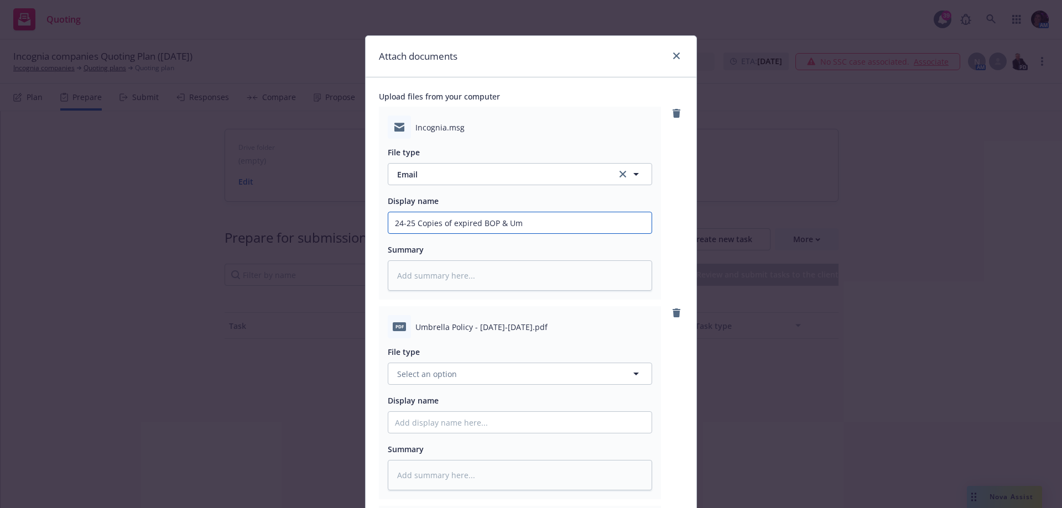
type textarea "x"
type input "24-25 Copies of expired BOP & Umb"
type textarea "x"
type input "24-25 Copies of expired BOP & Umbr"
type textarea "x"
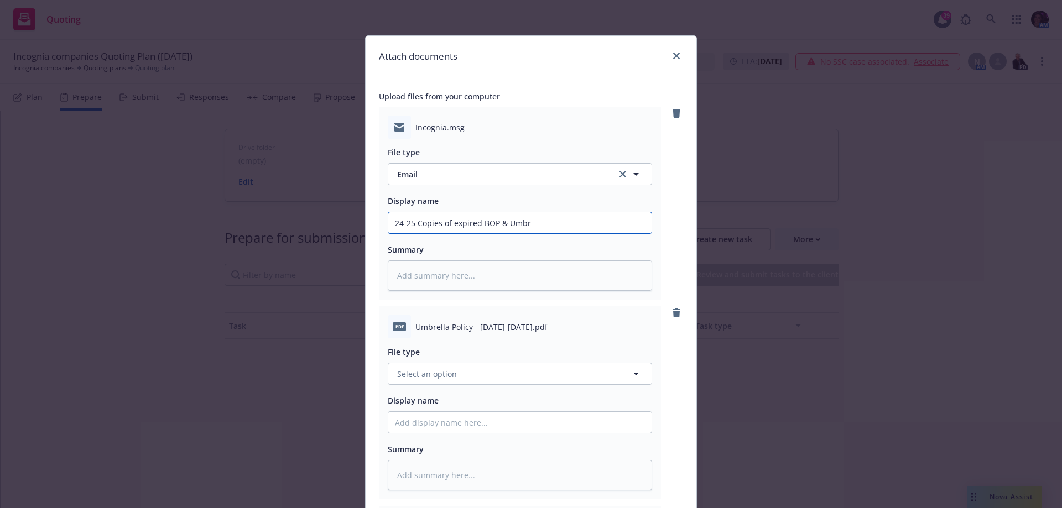
type input "24-25 Copies of expired BOP & Umbre"
type textarea "x"
type input "24-25 Copies of expired BOP & Umbr"
type textarea "x"
type input "24-25 Copies of expired BOP & Umb"
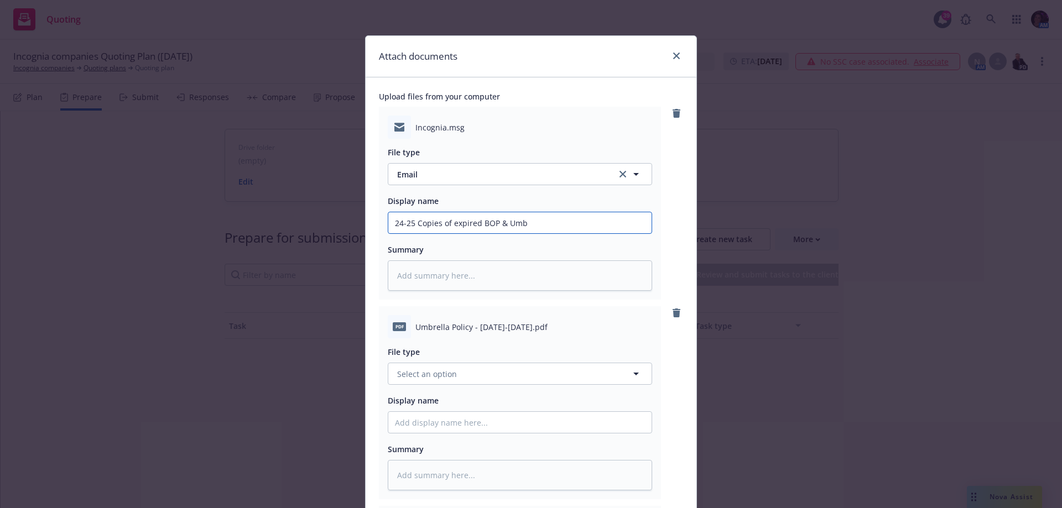
type textarea "x"
type input "24-25 Copies of expired BOP & Um"
type textarea "x"
type input "24-25 Copies of expired BOP & UmB"
type textarea "x"
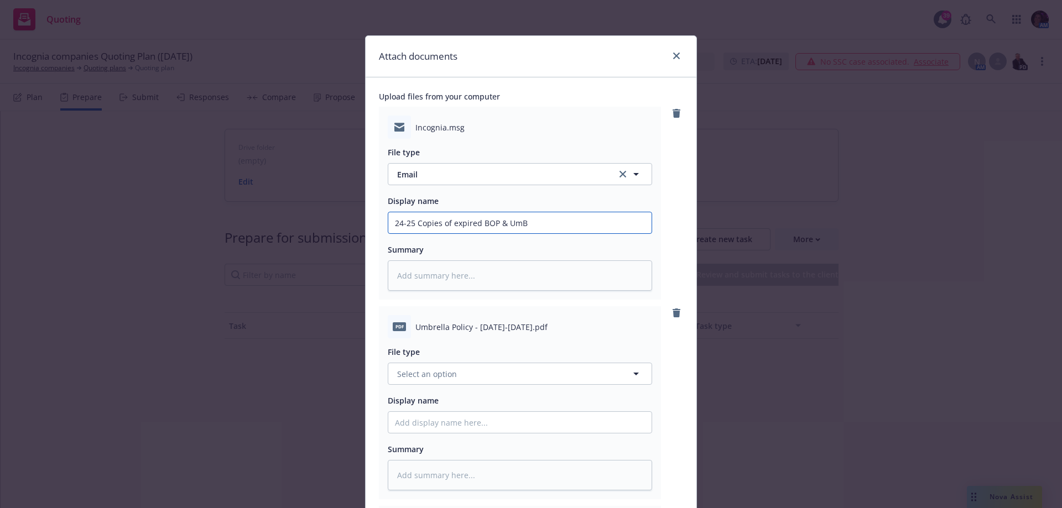
type input "24-25 Copies of expired BOP & Um"
type textarea "x"
type input "24-25 Copies of expired BOP & Umb"
type textarea "x"
type input "24-25 Copies of expired BOP & Umb"
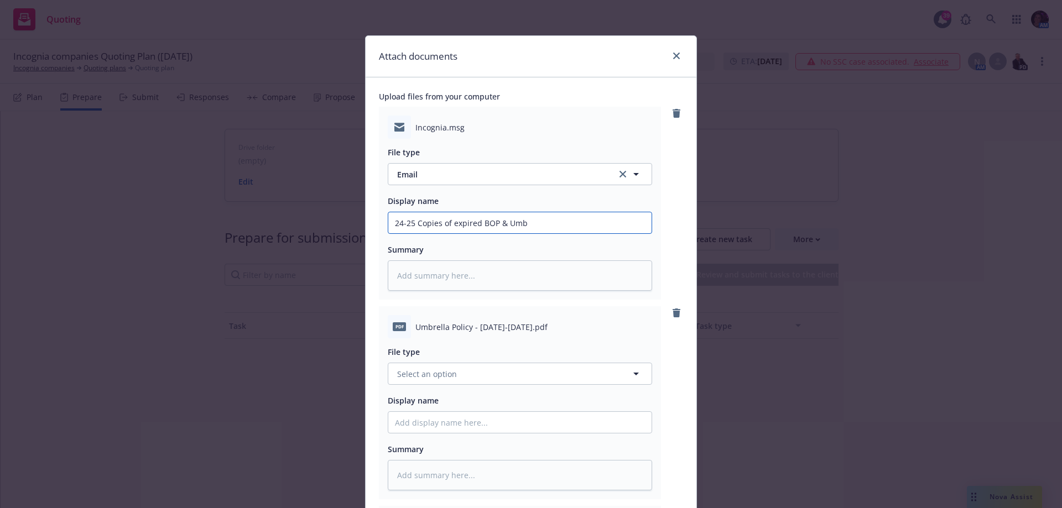
type textarea "x"
type input "24-25 Copies of expired BOP & Umb p"
type textarea "x"
type input "24-25 Copies of expired BOP & Umb po"
type textarea "x"
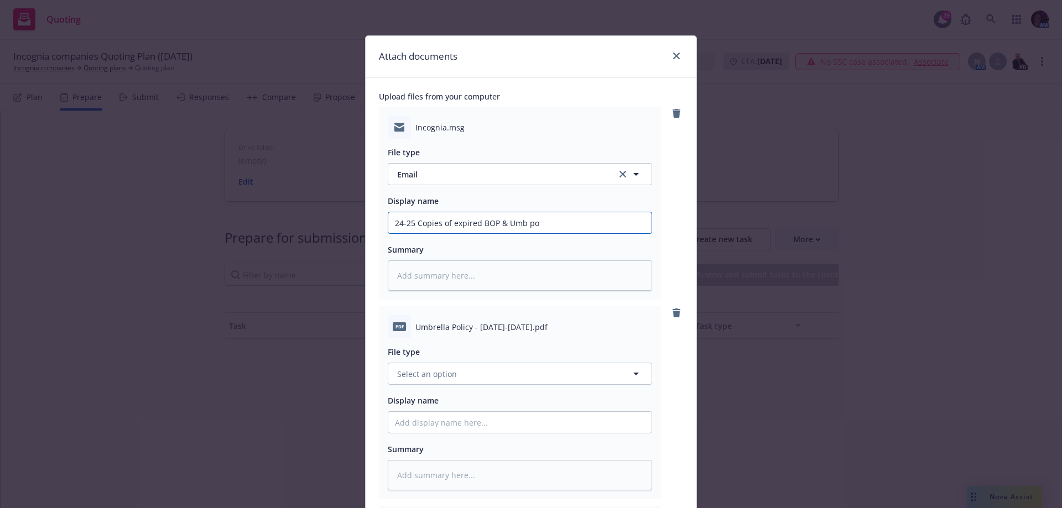
type input "24-25 Copies of expired BOP & Umb pol"
type textarea "x"
type input "24-25 Copies of expired BOP & Umb poli"
type textarea "x"
type input "24-25 Copies of expired BOP & Umb polic"
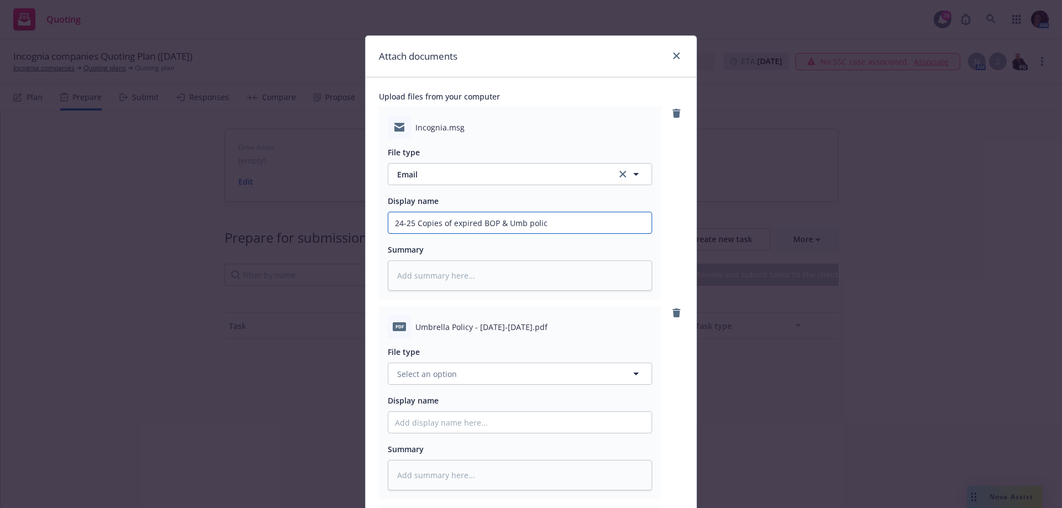
type textarea "x"
type input "24-25 Copies of expired BOP & Umb polici"
type textarea "x"
type input "24-25 Copies of expired BOP & Umb policie"
type textarea "x"
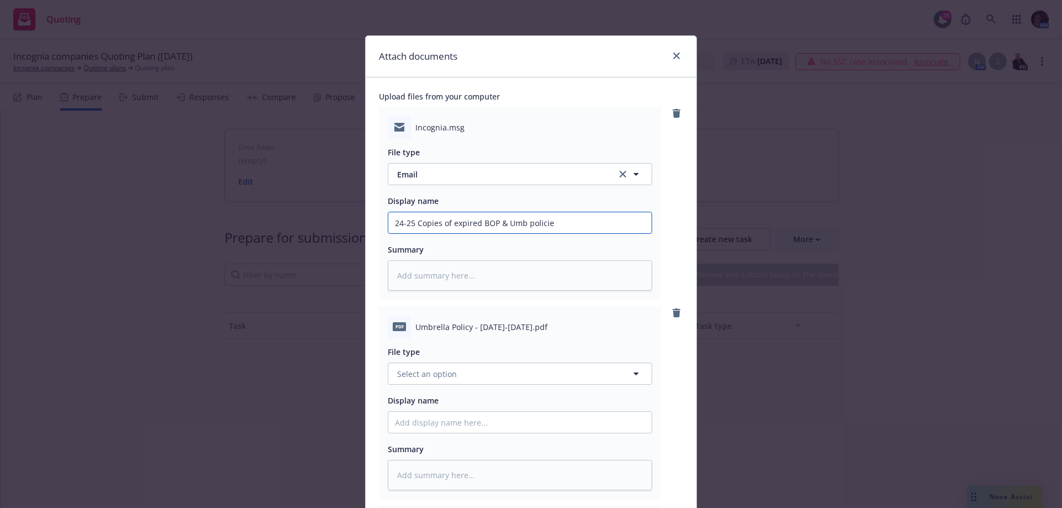
type input "24-25 Copies of expired BOP & Umb policies"
click at [414, 223] on input "24-25 Copies of expired BOP & Umb policies" at bounding box center [519, 222] width 263 height 21
type textarea "x"
type input "24-25 ECopies of expired BOP & Umb policies"
type textarea "x"
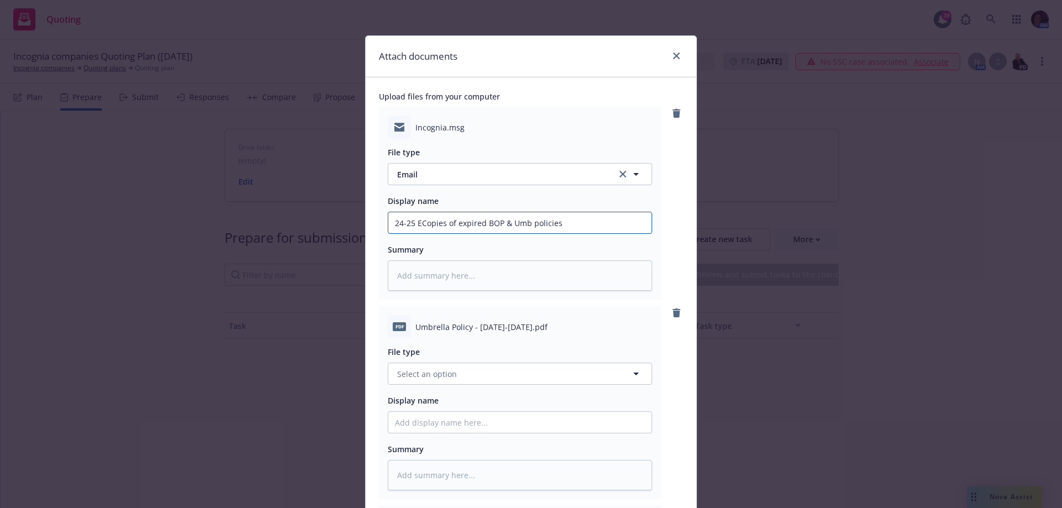
type input "24-25 EmCopies of expired BOP & Umb policies"
type textarea "x"
type input "24-25 EmaiCopies of expired BOP & Umb policies"
type textarea "x"
type input "24-25 EmailCopies of expired BOP & Umb policies"
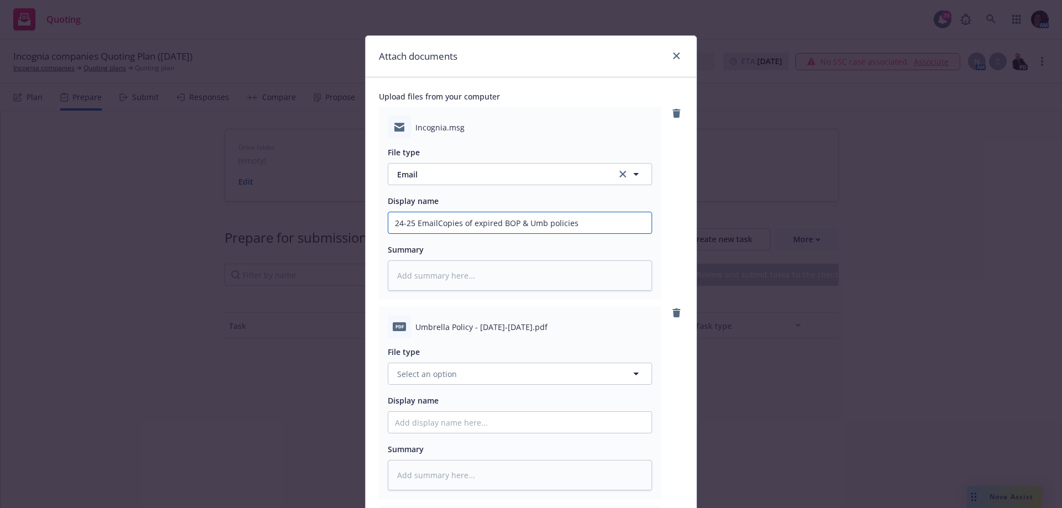
type textarea "x"
type input "24-25 Email Copies of expired BOP & Umb policies"
type textarea "x"
type input "24-25 Email 9Copies of expired BOP & Umb policies"
type textarea "x"
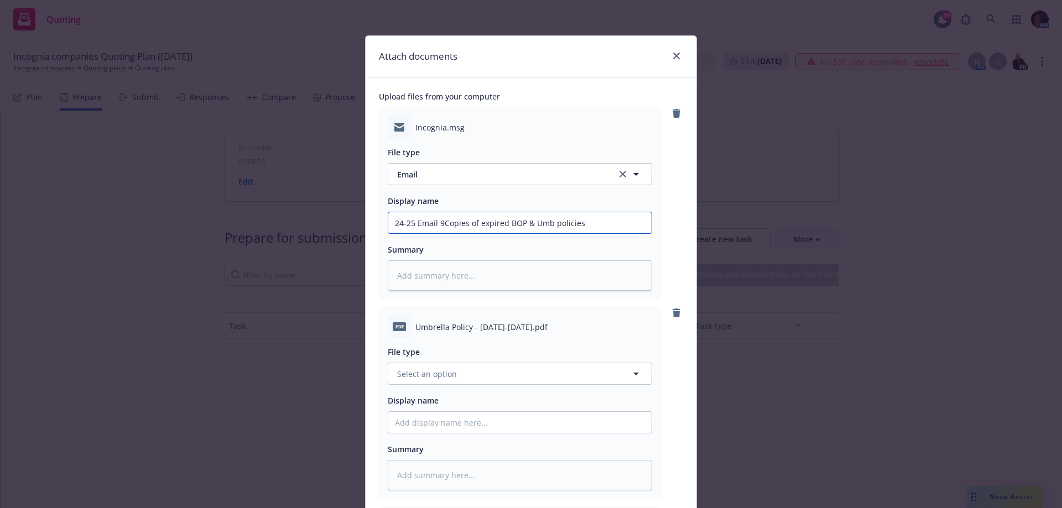
type input "24-25 Email 96Copies of expired BOP & Umb policies"
type textarea "x"
type input "24-25 Email 9Copies of expired BOP & Umb policies"
type textarea "x"
type input "24-25 Email Copies of expired BOP & Umb policies"
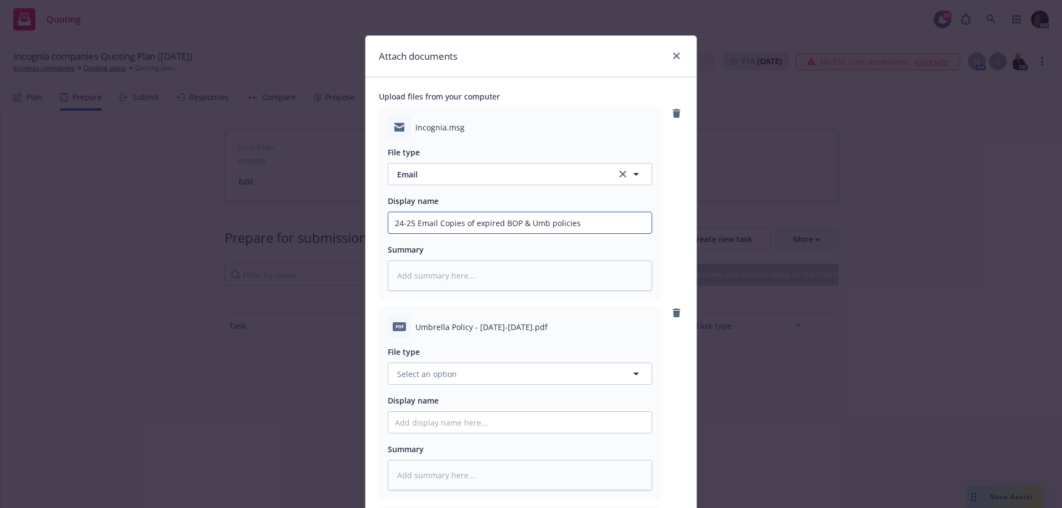
type textarea "x"
type input "24-25 Email +Copies of expired BOP & Umb policies"
type textarea "x"
drag, startPoint x: 613, startPoint y: 224, endPoint x: 186, endPoint y: 220, distance: 426.4
click at [186, 220] on div "Attach documents Upload files from your computer Incognia.msg File type Email E…" at bounding box center [531, 254] width 1062 height 508
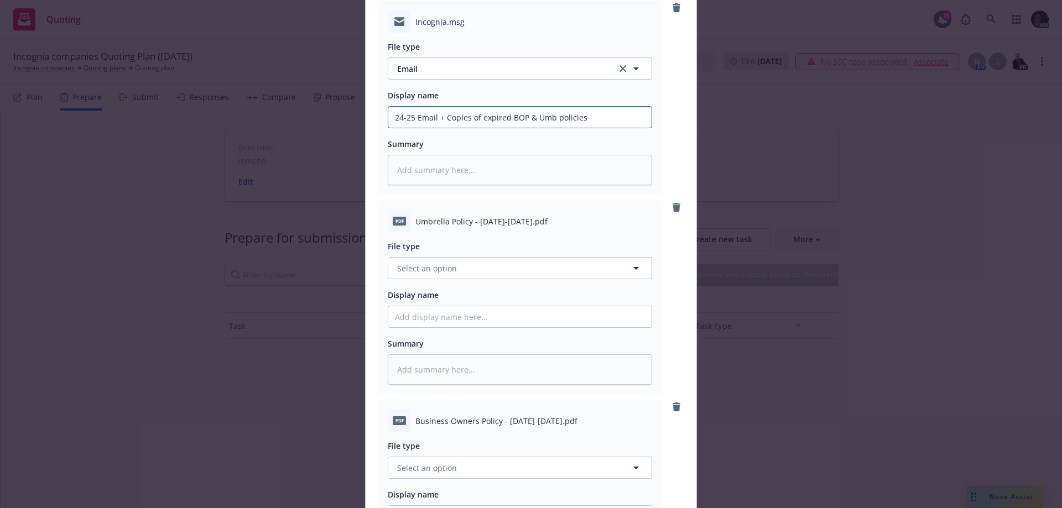
scroll to position [111, 0]
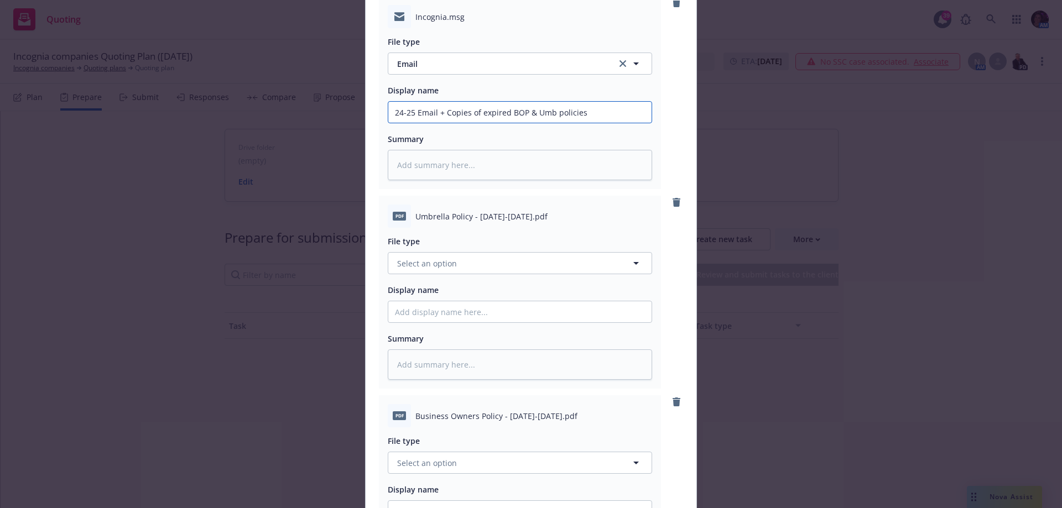
type input "24-25 Email + Copies of expired BOP & Umb policies"
click at [438, 260] on span "Select an option" at bounding box center [427, 264] width 60 height 12
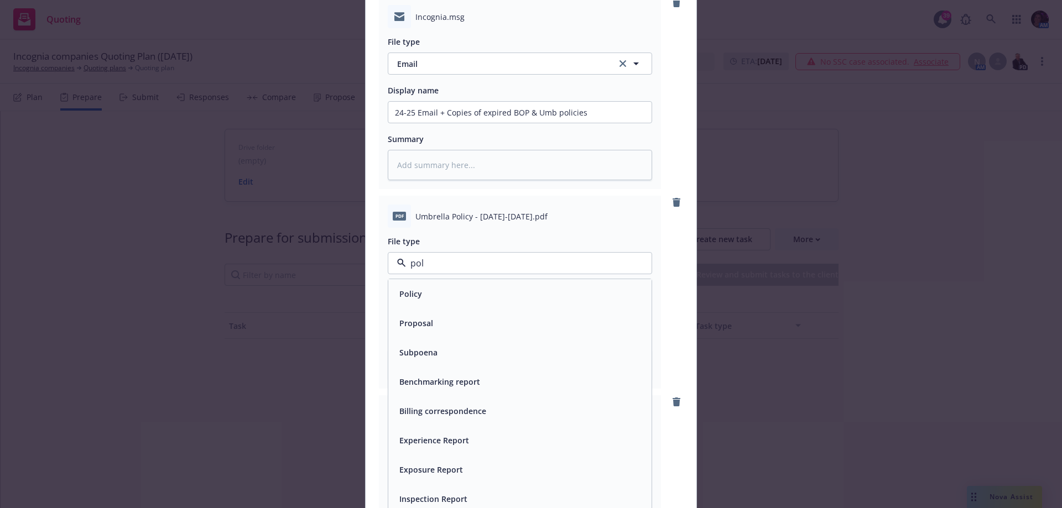
type input "poli"
click at [446, 284] on div "Policy" at bounding box center [519, 293] width 263 height 29
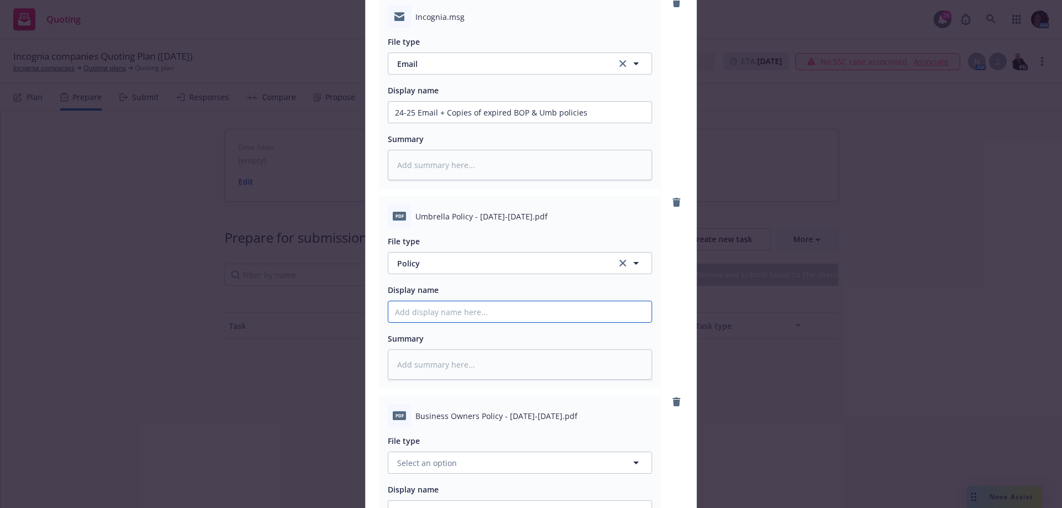
click at [447, 305] on input "Display name" at bounding box center [519, 311] width 263 height 21
paste input "24-25 Email + Copies of expired BOP & Umb policies"
type textarea "x"
type input "24-25 Email + Copies of expired BOP & Umb policies"
drag, startPoint x: 477, startPoint y: 311, endPoint x: 413, endPoint y: 311, distance: 64.1
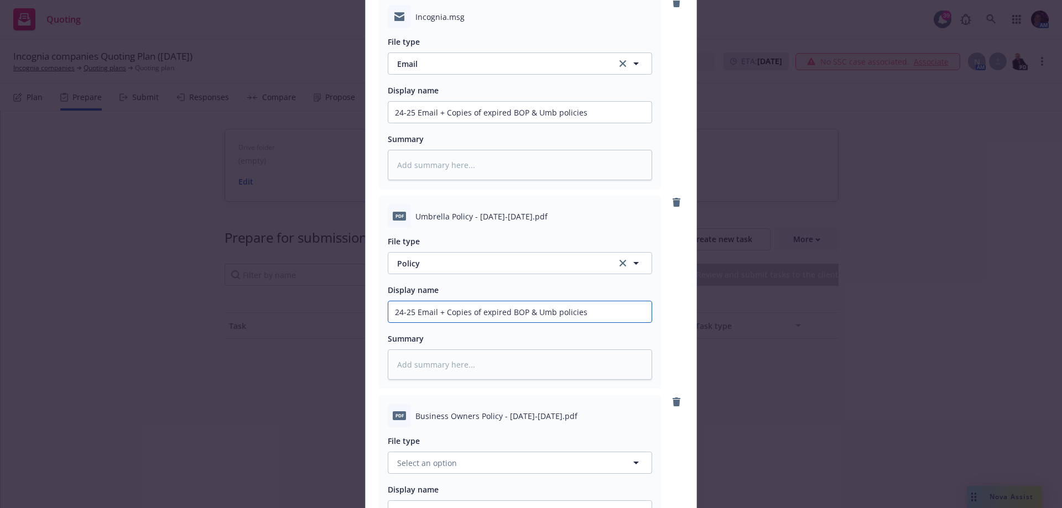
click at [413, 311] on input "24-25 Email + Copies of expired BOP & Umb policies" at bounding box center [519, 311] width 263 height 21
type textarea "x"
type input "24-25 expired BOP & Umb policies"
click at [452, 313] on input "24-25 expired BOP & Umb policies" at bounding box center [519, 311] width 263 height 21
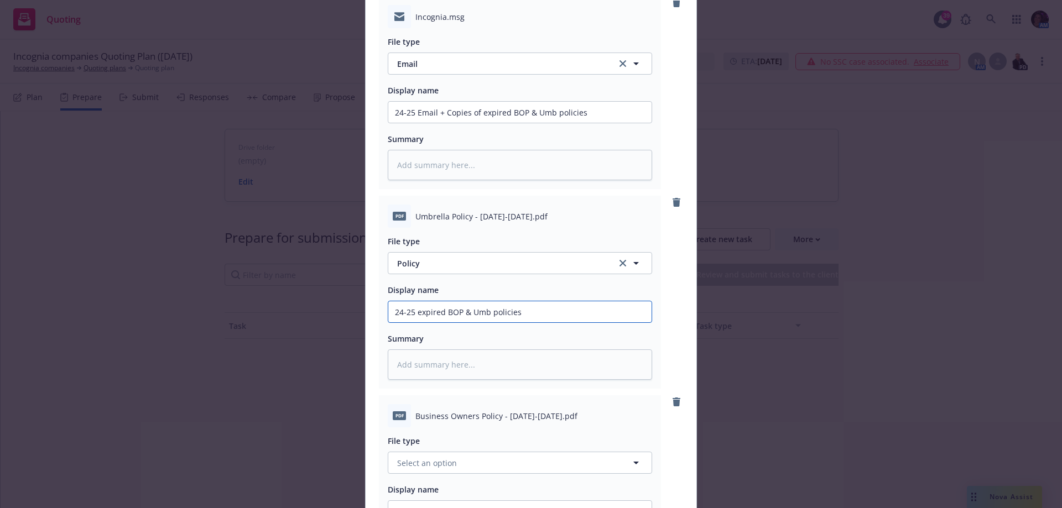
type textarea "x"
type input "24-25 expired & Umb policies"
type textarea "x"
type input "24-25 expired Umb policies"
type textarea "x"
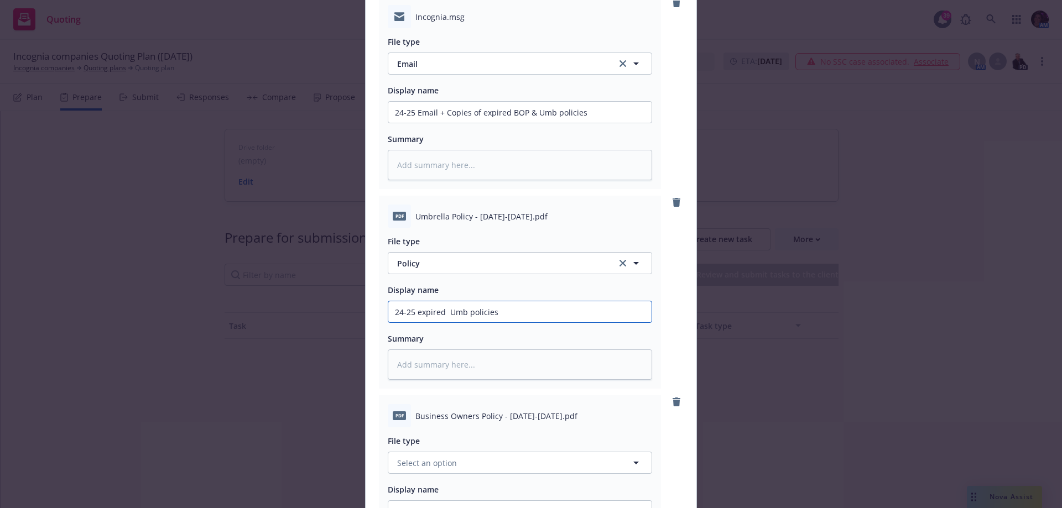
type input "24-25 expired Umb policies"
click at [503, 312] on input "24-25 expired Umb policies" at bounding box center [519, 311] width 263 height 21
type textarea "x"
type input "24-25 expired Umb policies="
type textarea "x"
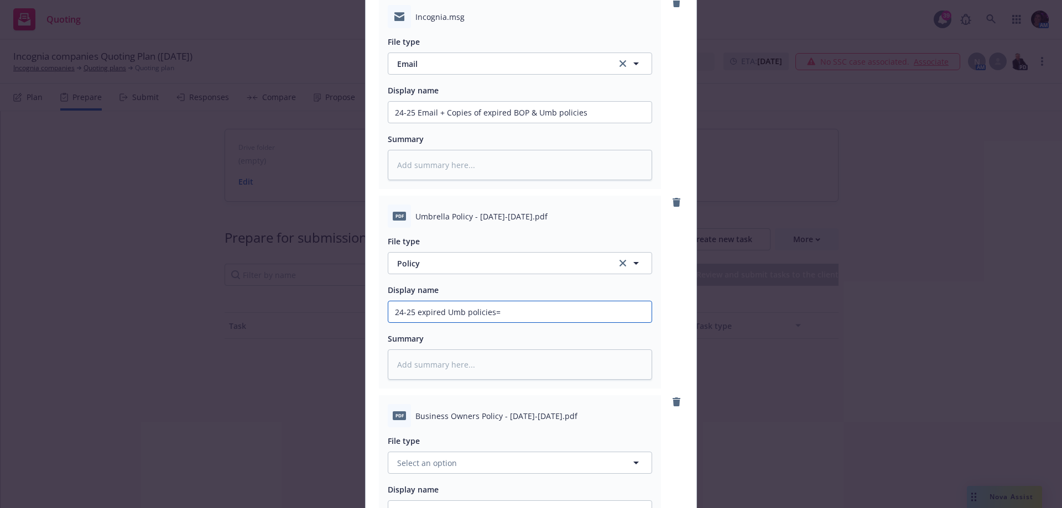
type input "24-25 expired Umb policies"
type textarea "x"
type input "24-25 expired Umb policie"
type textarea "x"
type input "24-25 expired Umb polici"
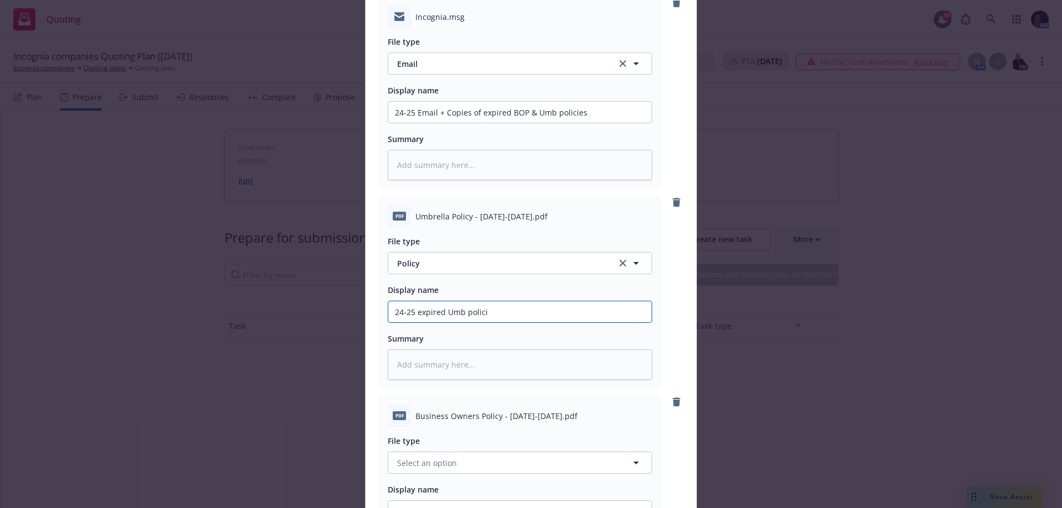
type textarea "x"
type input "24-25 expired Umb polic"
type textarea "x"
drag, startPoint x: 503, startPoint y: 309, endPoint x: 312, endPoint y: 309, distance: 190.8
click at [312, 309] on div "Attach documents Upload files from your computer Incognia.msg File type Email E…" at bounding box center [531, 254] width 1062 height 508
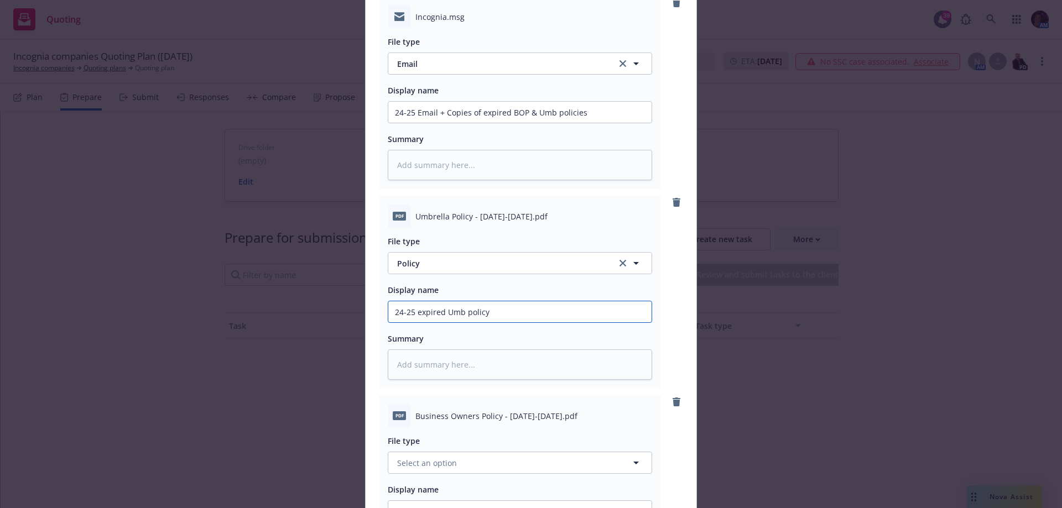
scroll to position [166, 0]
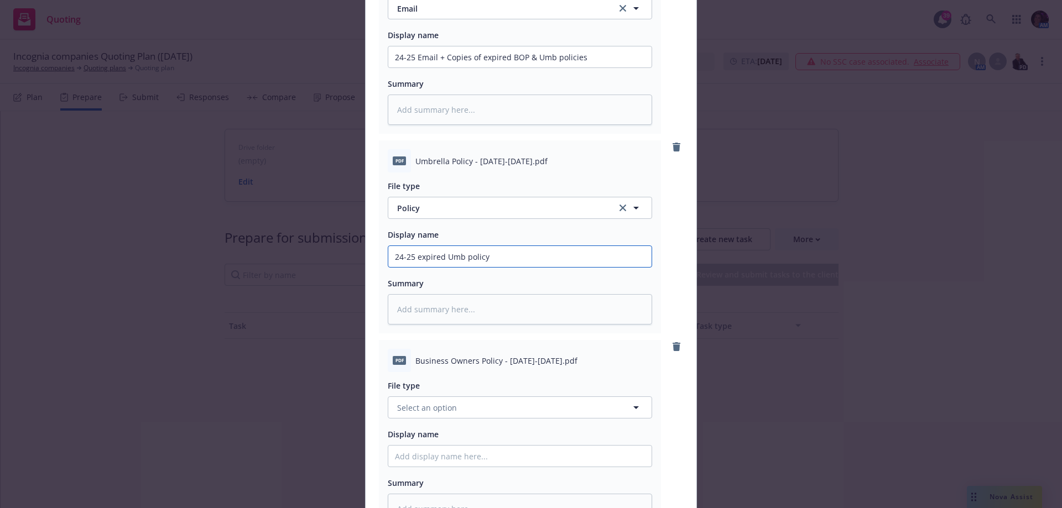
type input "24-25 expired Umb policy"
click at [464, 400] on button "Select an option" at bounding box center [520, 407] width 264 height 22
type input "pol"
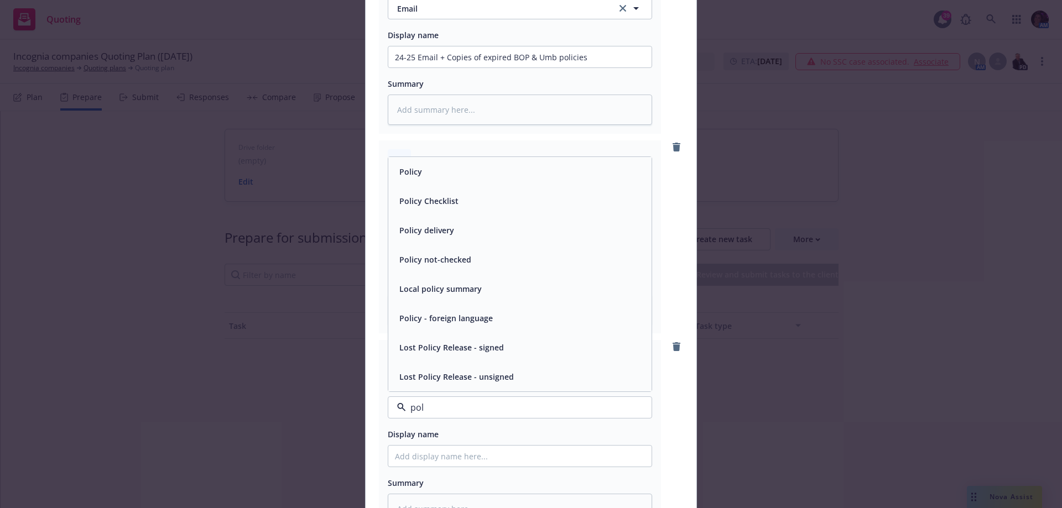
click at [530, 165] on div "Policy" at bounding box center [520, 172] width 250 height 16
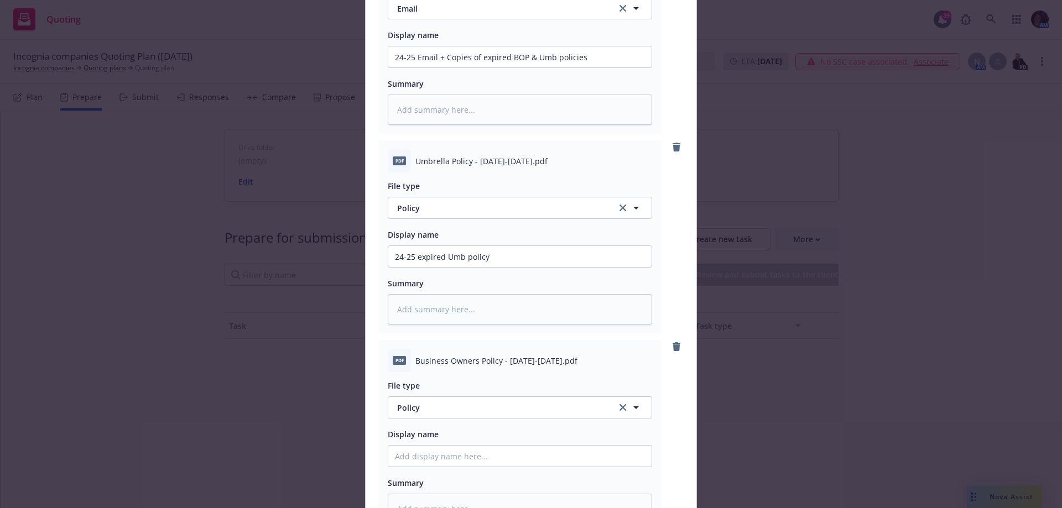
scroll to position [332, 0]
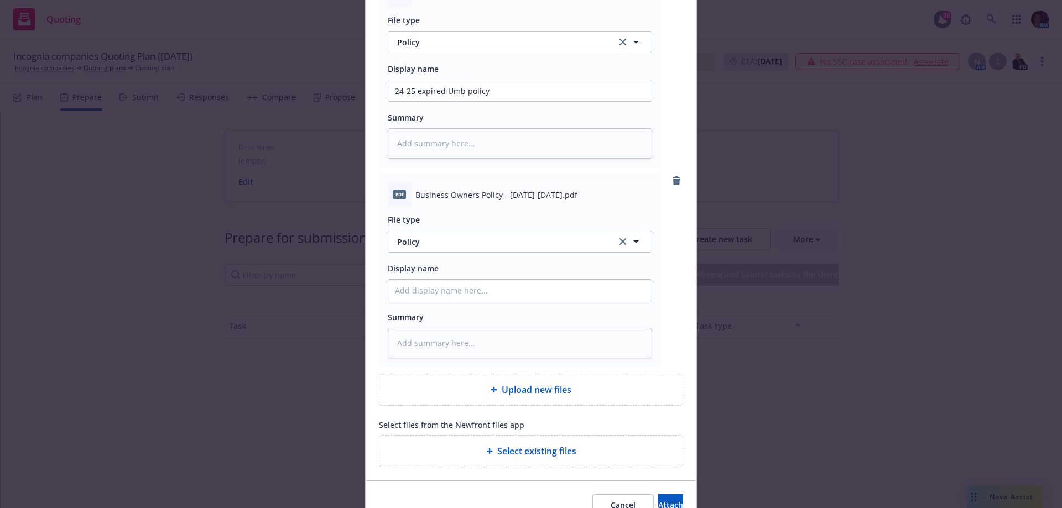
click at [420, 301] on div at bounding box center [520, 290] width 264 height 22
click at [417, 290] on input "Display name" at bounding box center [519, 290] width 263 height 21
paste input "24-25 expired Umb policy"
type textarea "x"
type input "24-25 expired Umb policy"
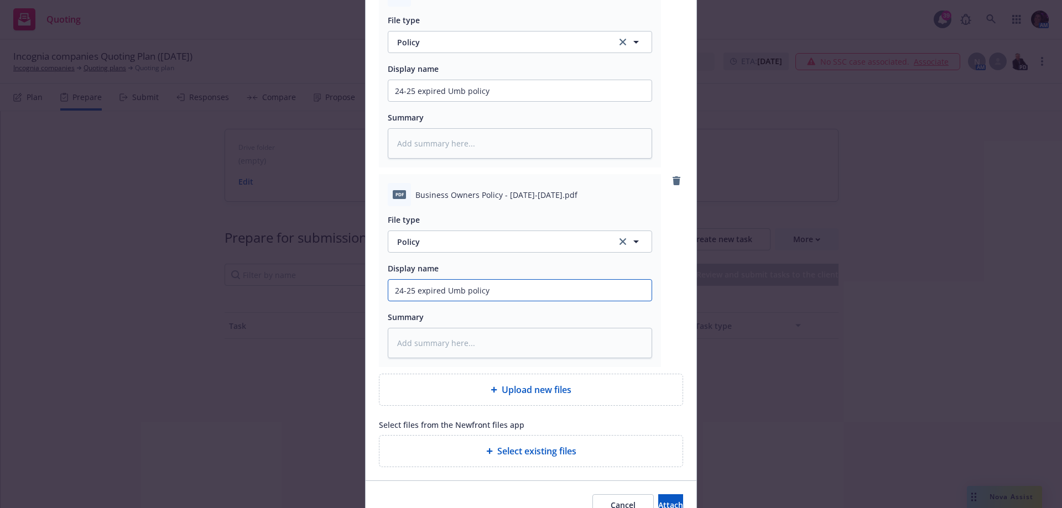
click at [452, 290] on input "24-25 expired Umb policy" at bounding box center [519, 290] width 263 height 21
type textarea "x"
type input "24-25 expired Bpolicy"
type textarea "x"
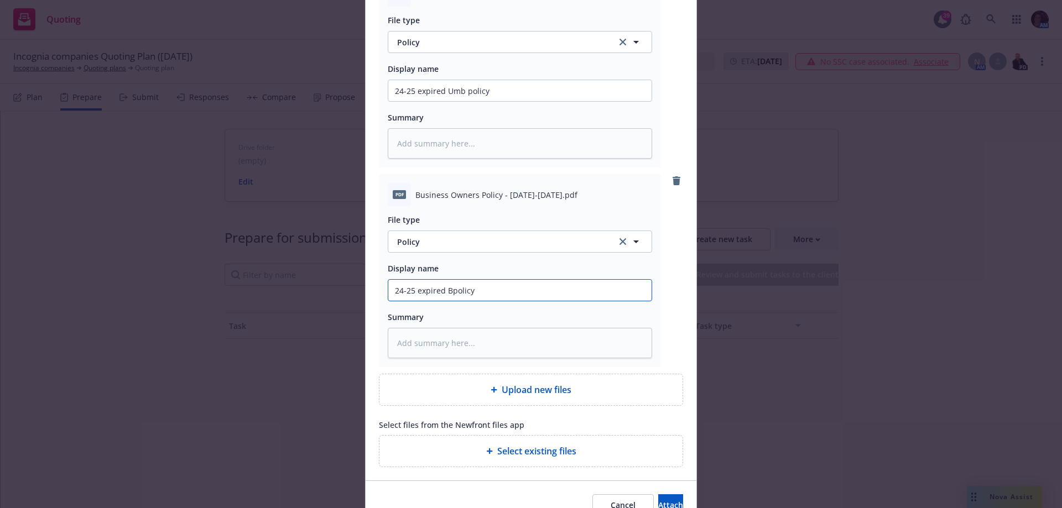
type input "24-25 expired BOpolicy"
type textarea "x"
type input "24-25 expired BOPpolicy"
type textarea "x"
type input "24-25 expired BOP policy"
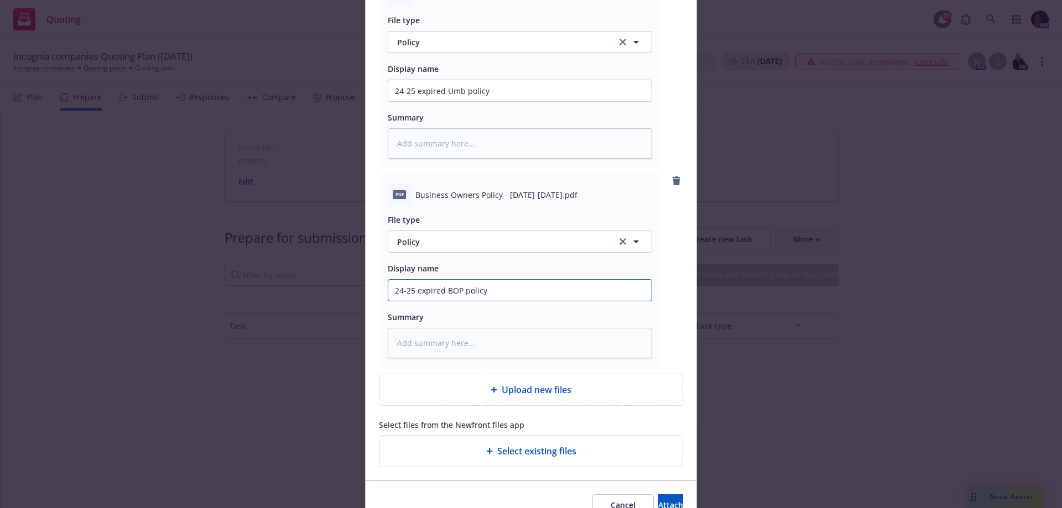
click at [524, 289] on input "24-25 expired BOP policy" at bounding box center [519, 290] width 263 height 21
type textarea "x"
type input "24-25 expired BOP policy"
type textarea "x"
type input "24-25 expired BOP policy -"
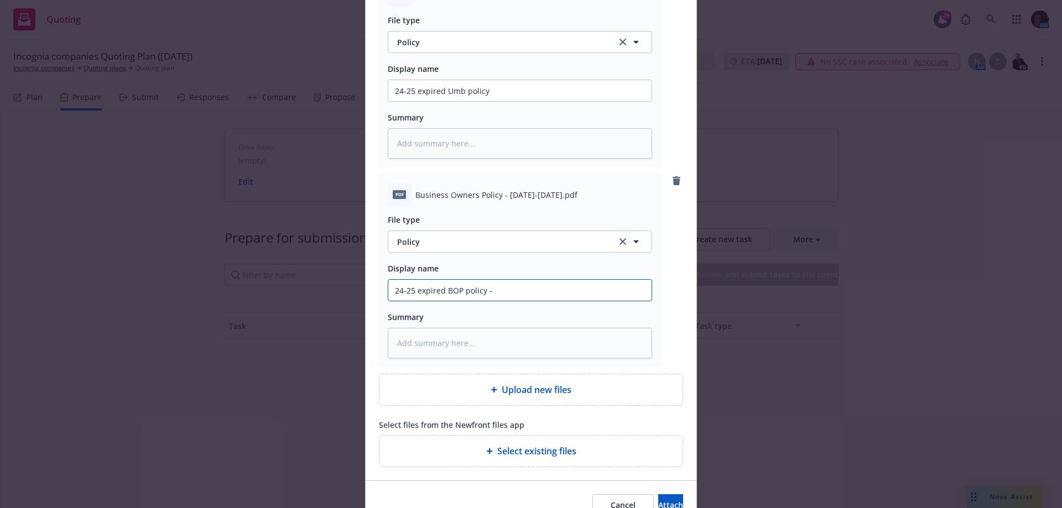
type textarea "x"
type input "24-25 expired BOP policy -"
type textarea "x"
type input "24-25 expired BOP policy - F"
type textarea "x"
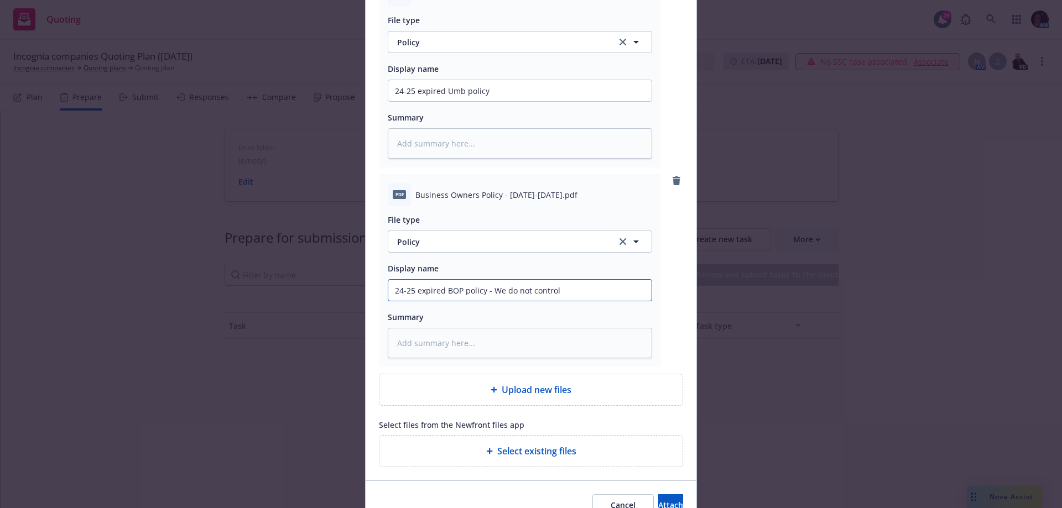
drag, startPoint x: 582, startPoint y: 291, endPoint x: 488, endPoint y: 294, distance: 93.5
click at [485, 294] on input "24-25 expired BOP policy - We do not control" at bounding box center [519, 290] width 263 height 21
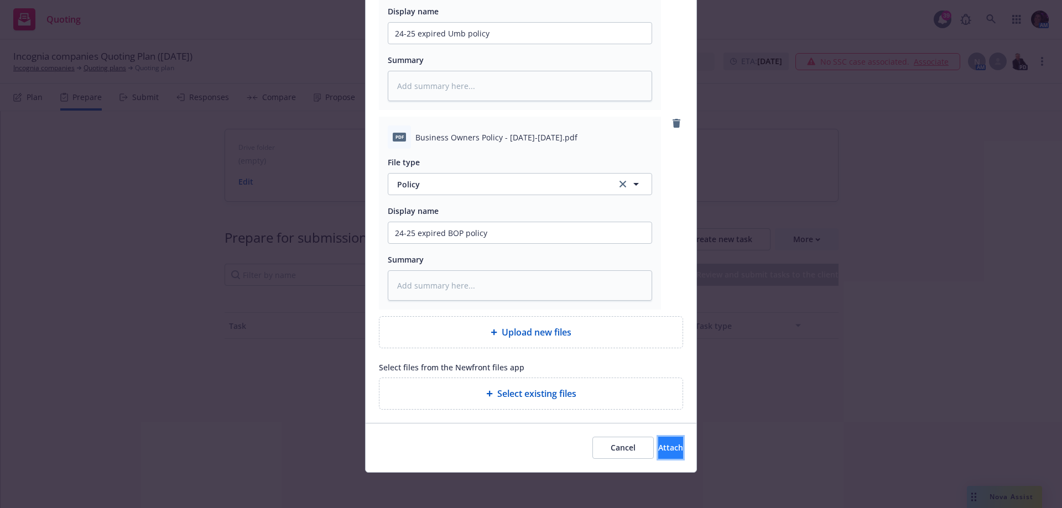
click at [658, 447] on span "Attach" at bounding box center [670, 447] width 25 height 11
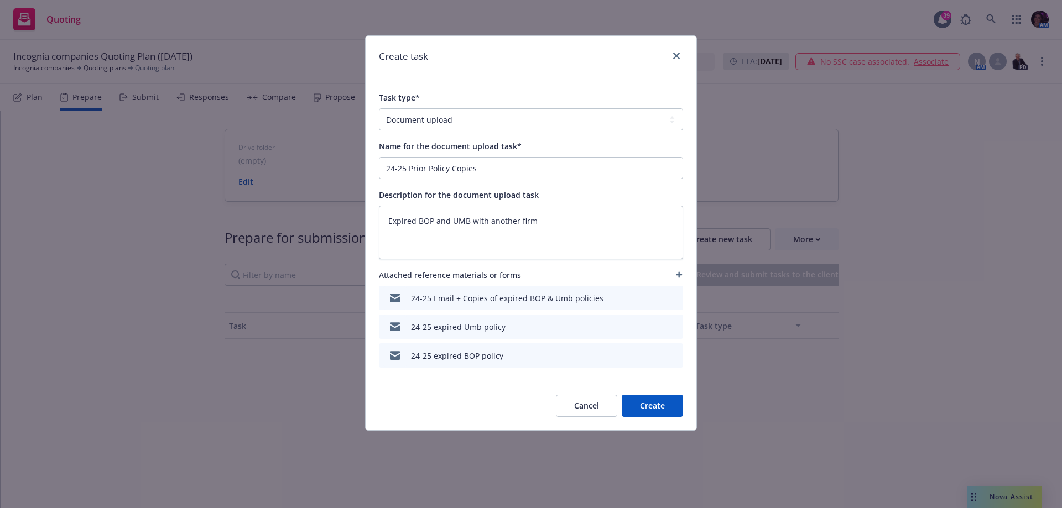
click at [657, 405] on button "Create" at bounding box center [652, 406] width 61 height 22
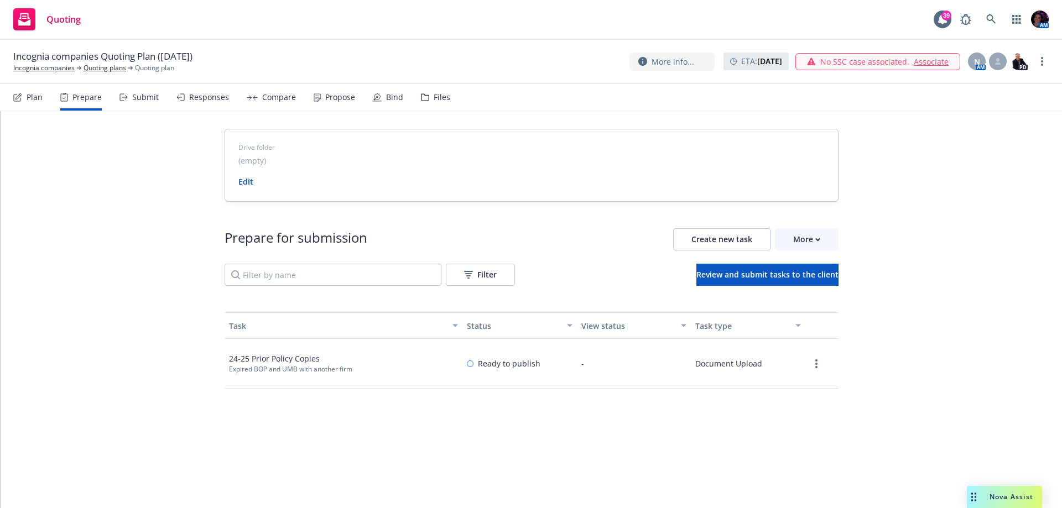
click at [149, 99] on div "Submit" at bounding box center [145, 97] width 27 height 9
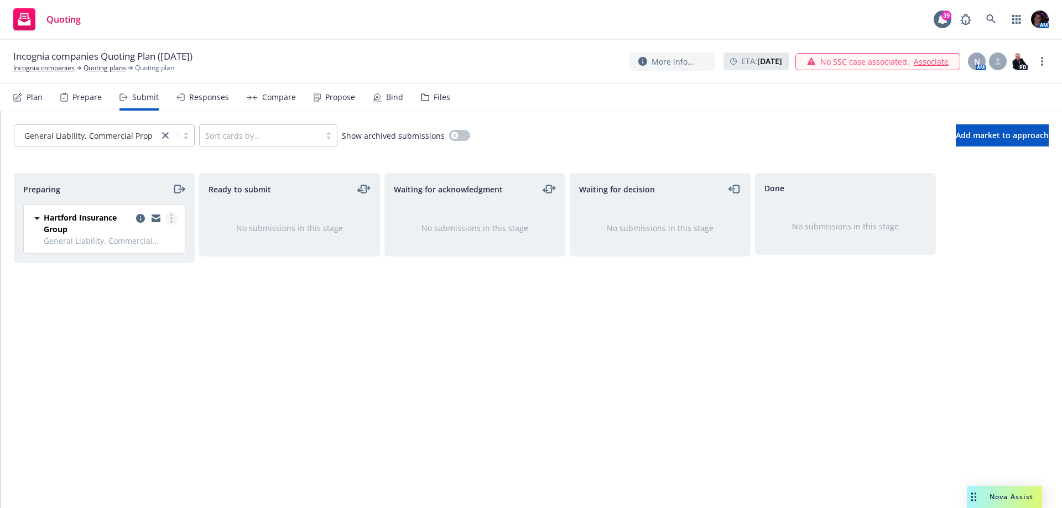
click at [173, 217] on link "more" at bounding box center [171, 218] width 13 height 13
click at [147, 302] on span "Add accepted decision" at bounding box center [122, 307] width 111 height 11
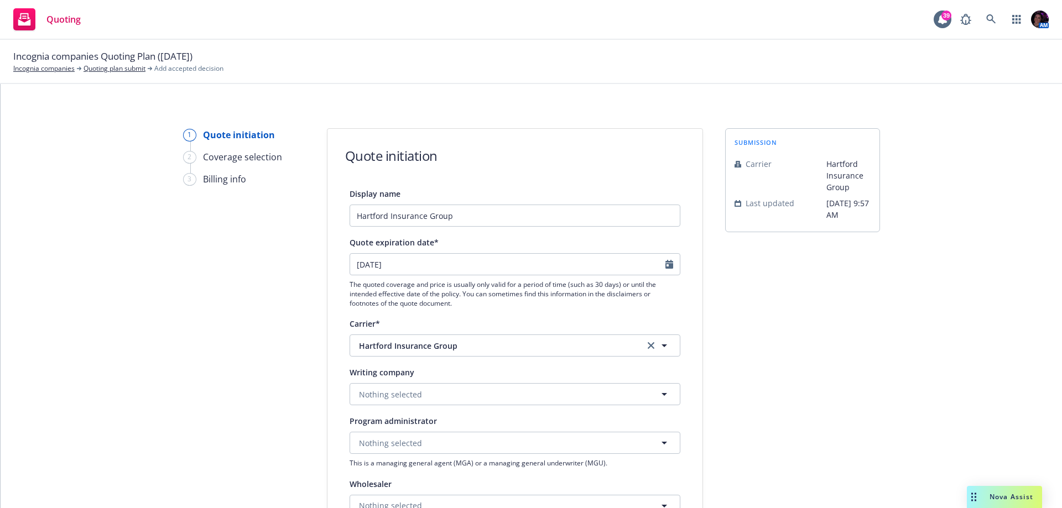
scroll to position [166, 0]
